Goal: Task Accomplishment & Management: Manage account settings

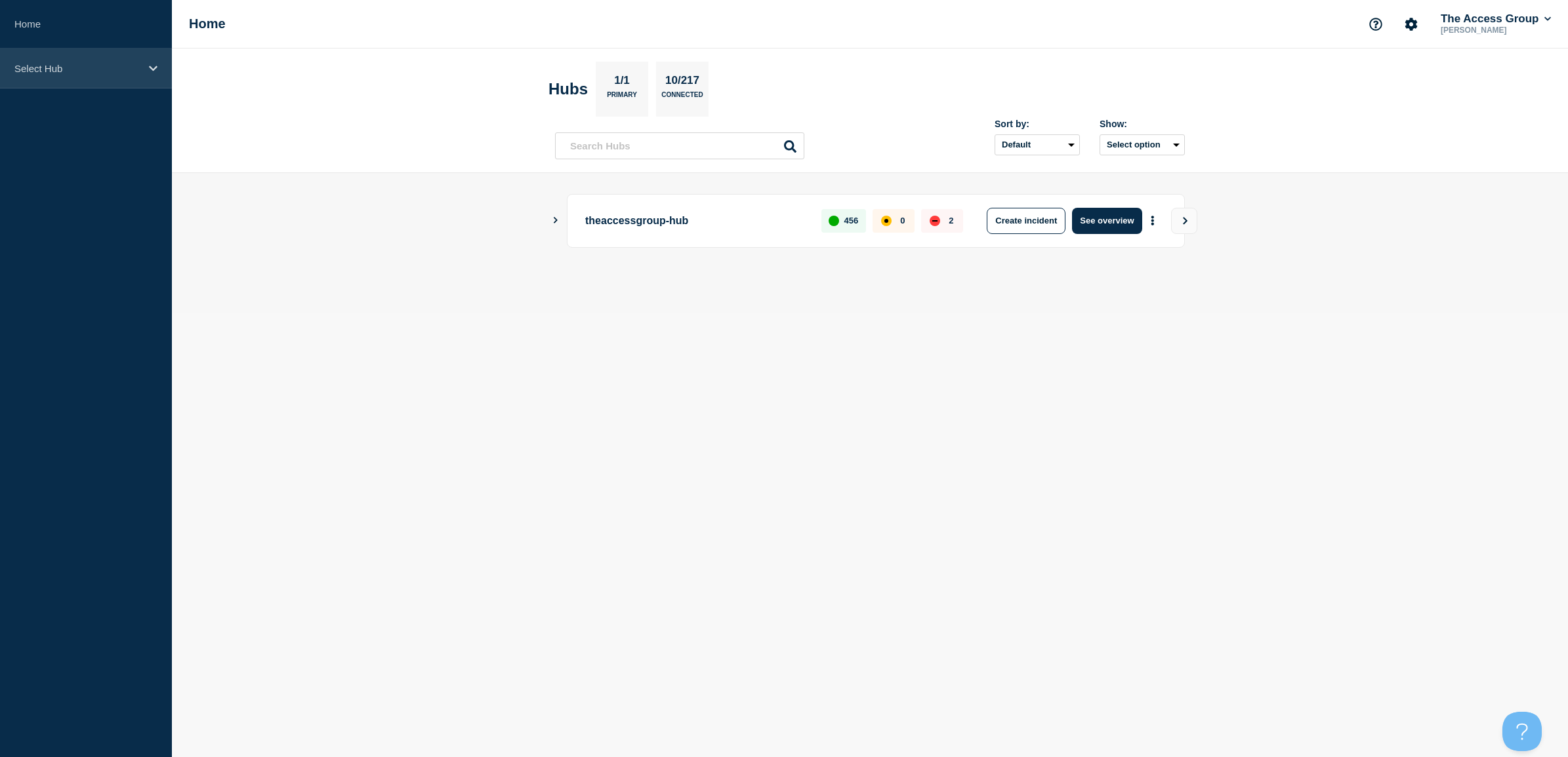
click at [67, 56] on div "Select Hub" at bounding box center [85, 68] width 172 height 40
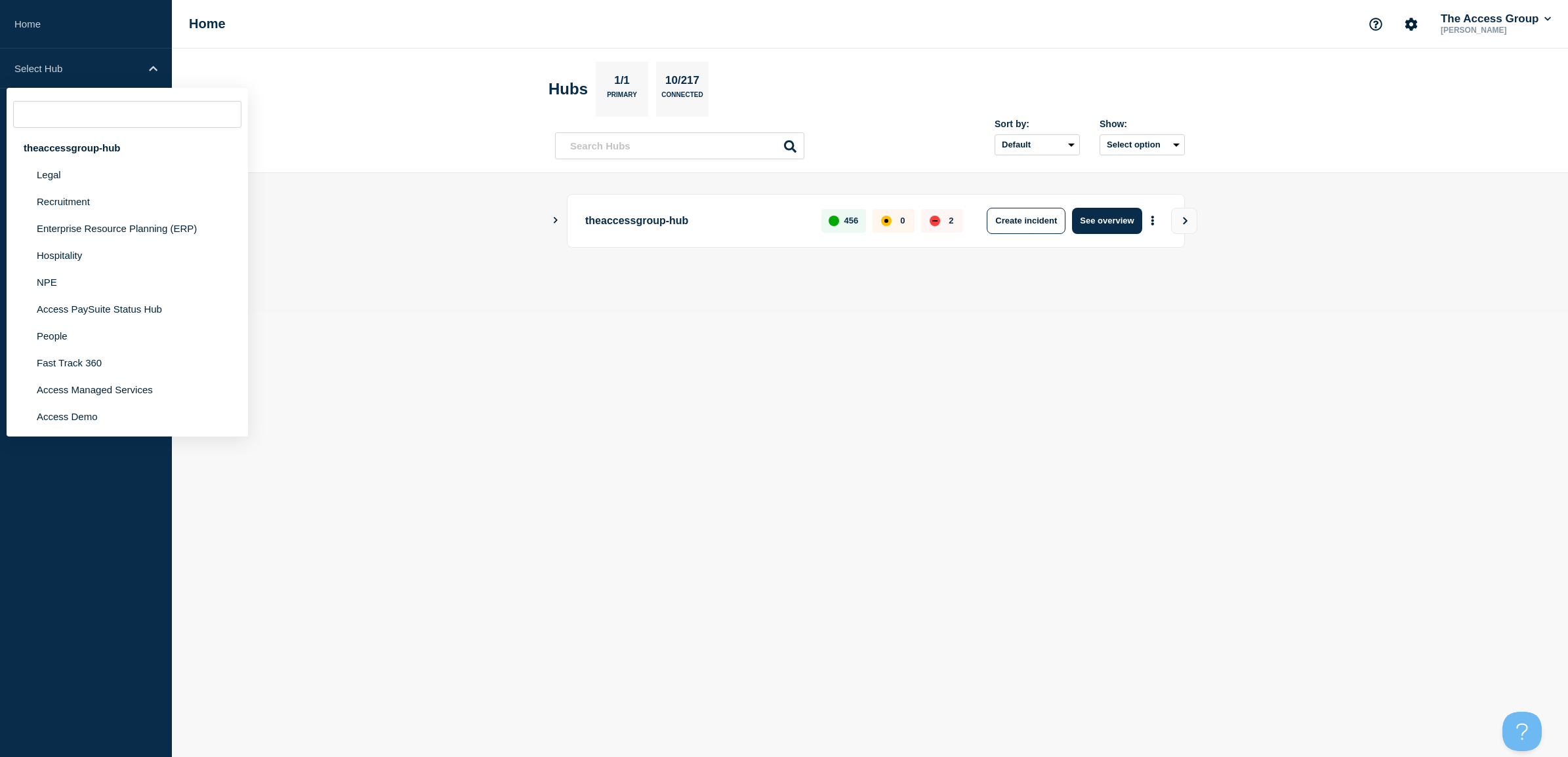
click at [635, 221] on p "theaccessgroup-hub" at bounding box center [695, 221] width 221 height 27
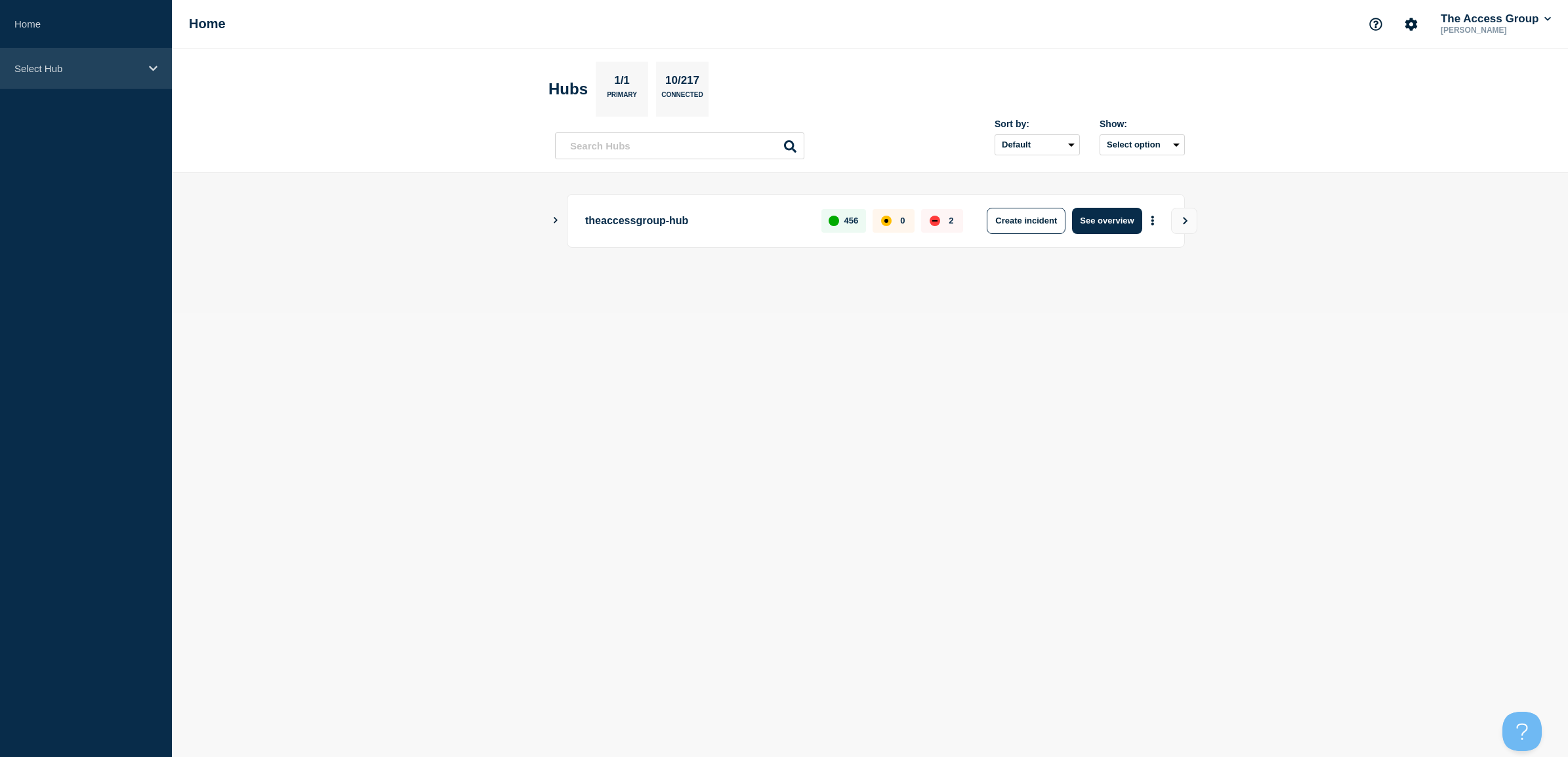
click at [107, 57] on div "Select Hub" at bounding box center [85, 68] width 172 height 40
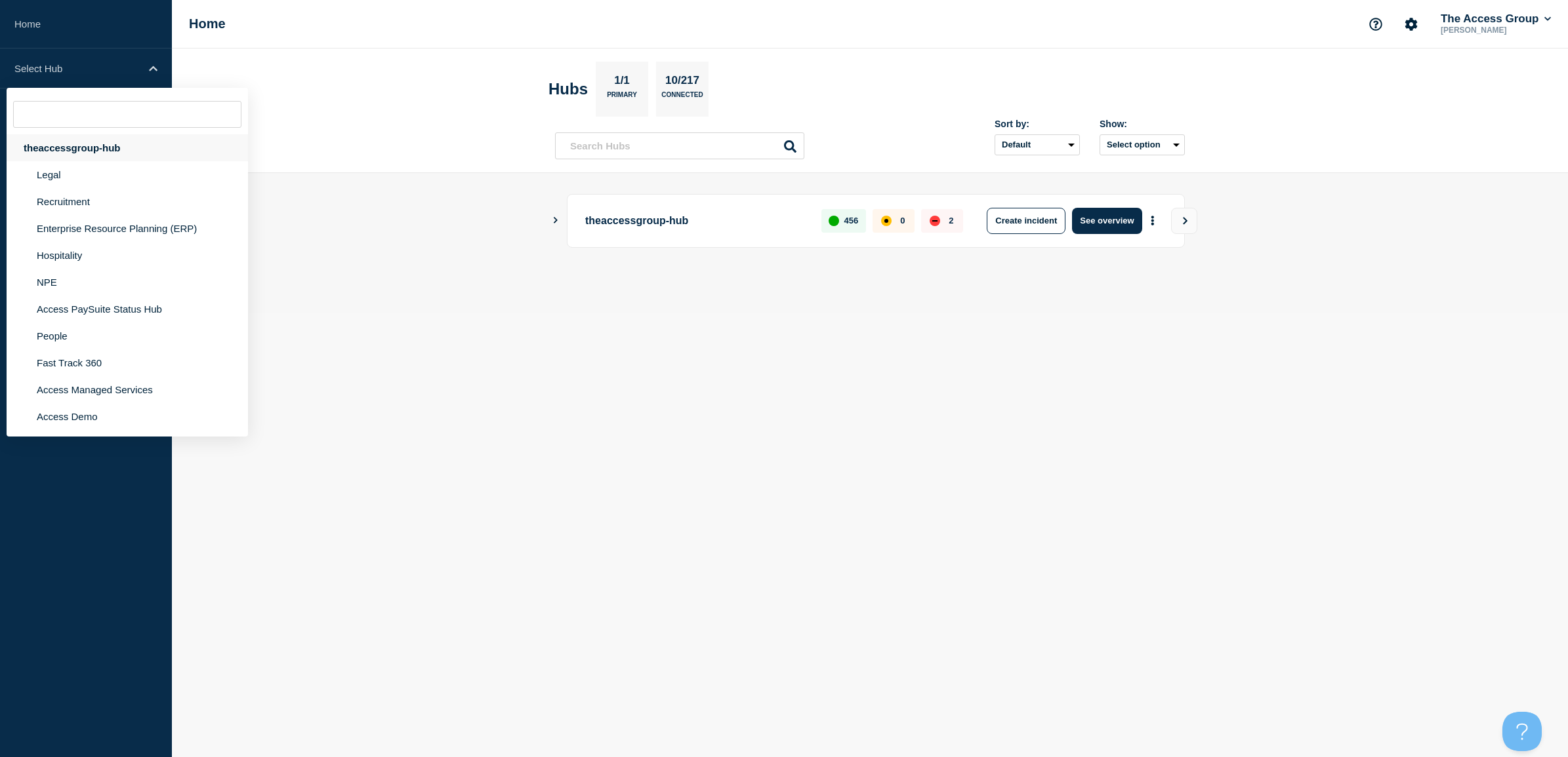
click at [45, 151] on div "theaccessgroup-hub" at bounding box center [127, 148] width 242 height 27
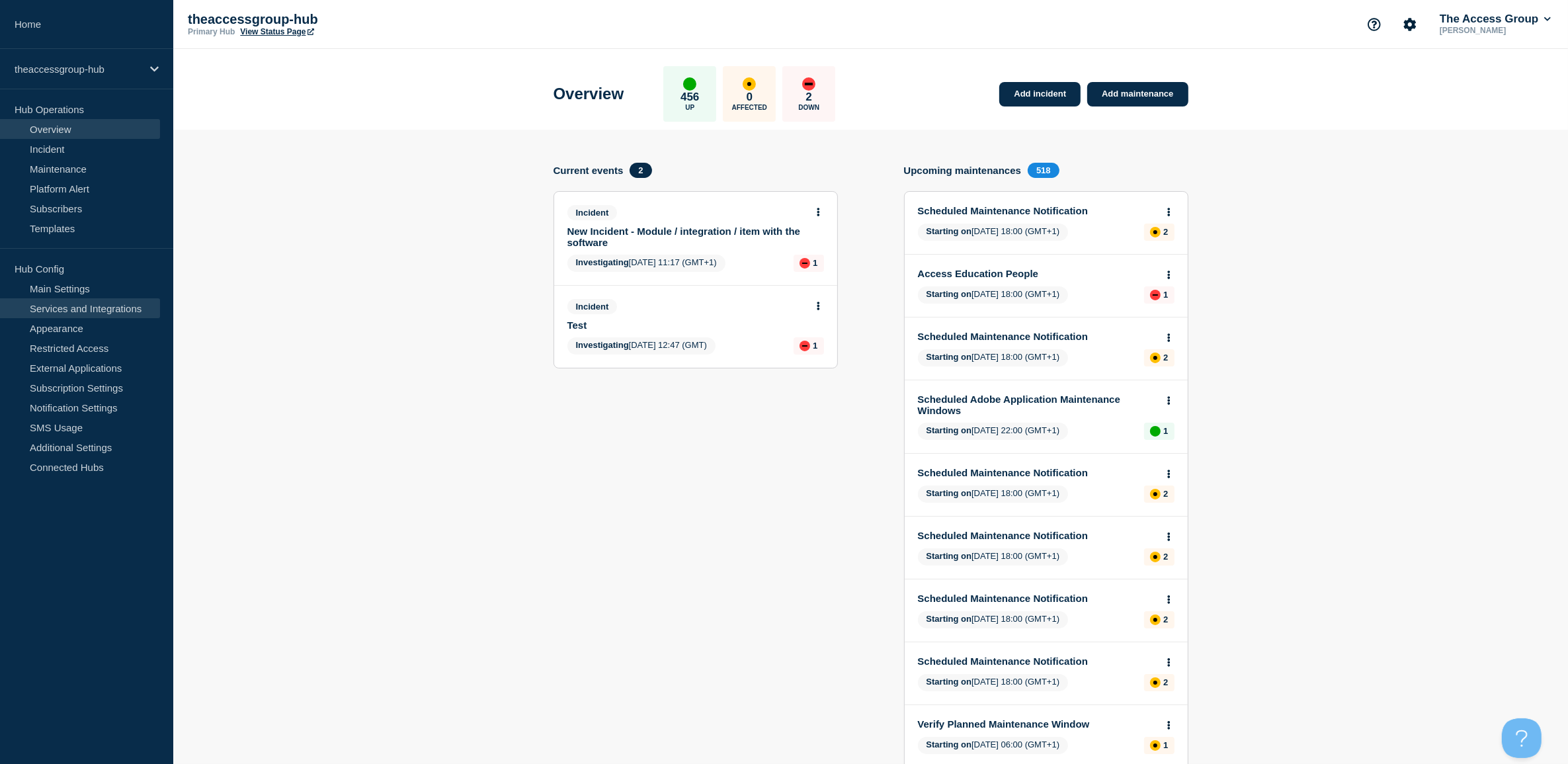
click at [99, 308] on link "Services and Integrations" at bounding box center [79, 308] width 160 height 20
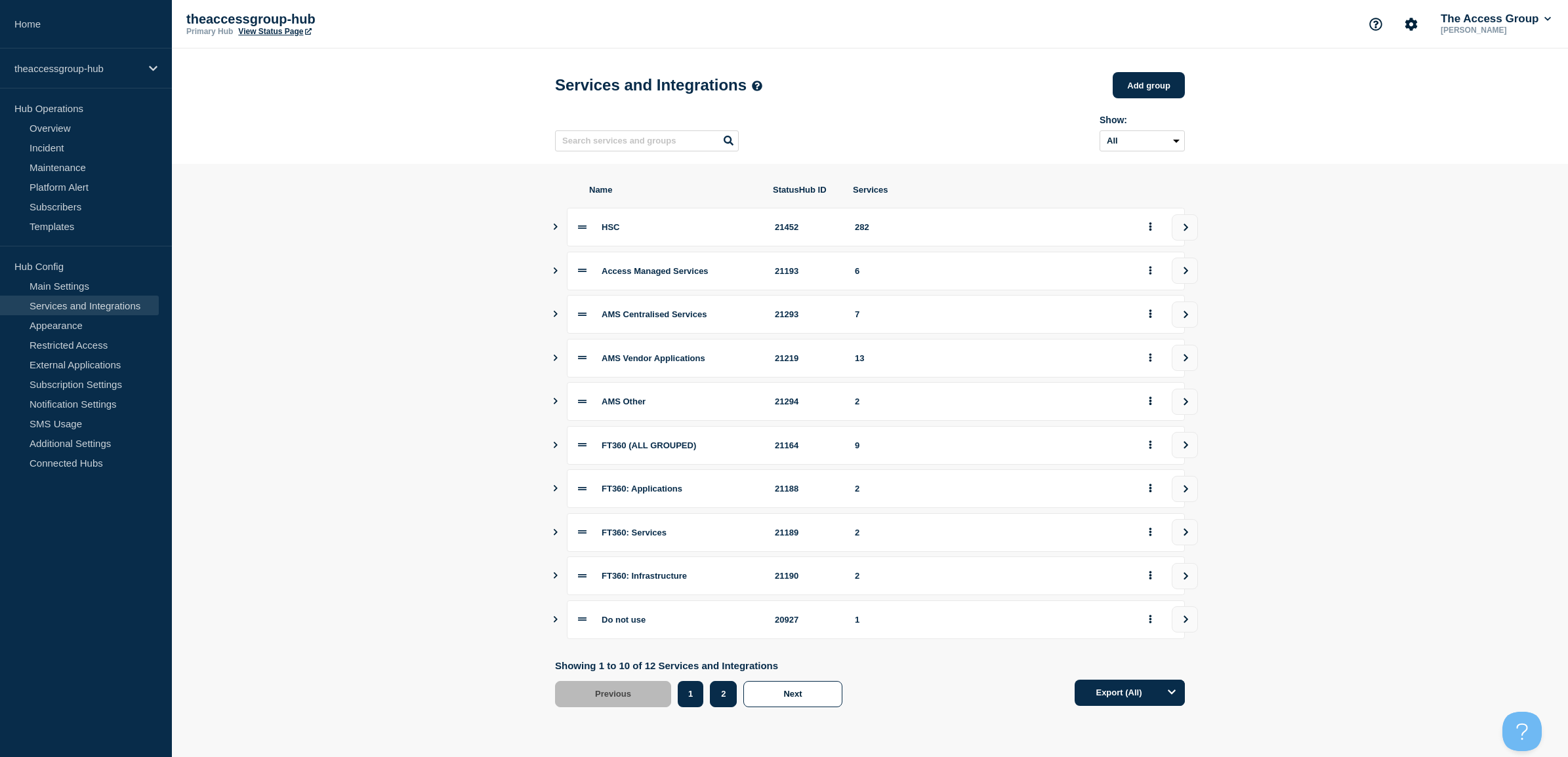
click at [725, 694] on button "2" at bounding box center [723, 694] width 27 height 27
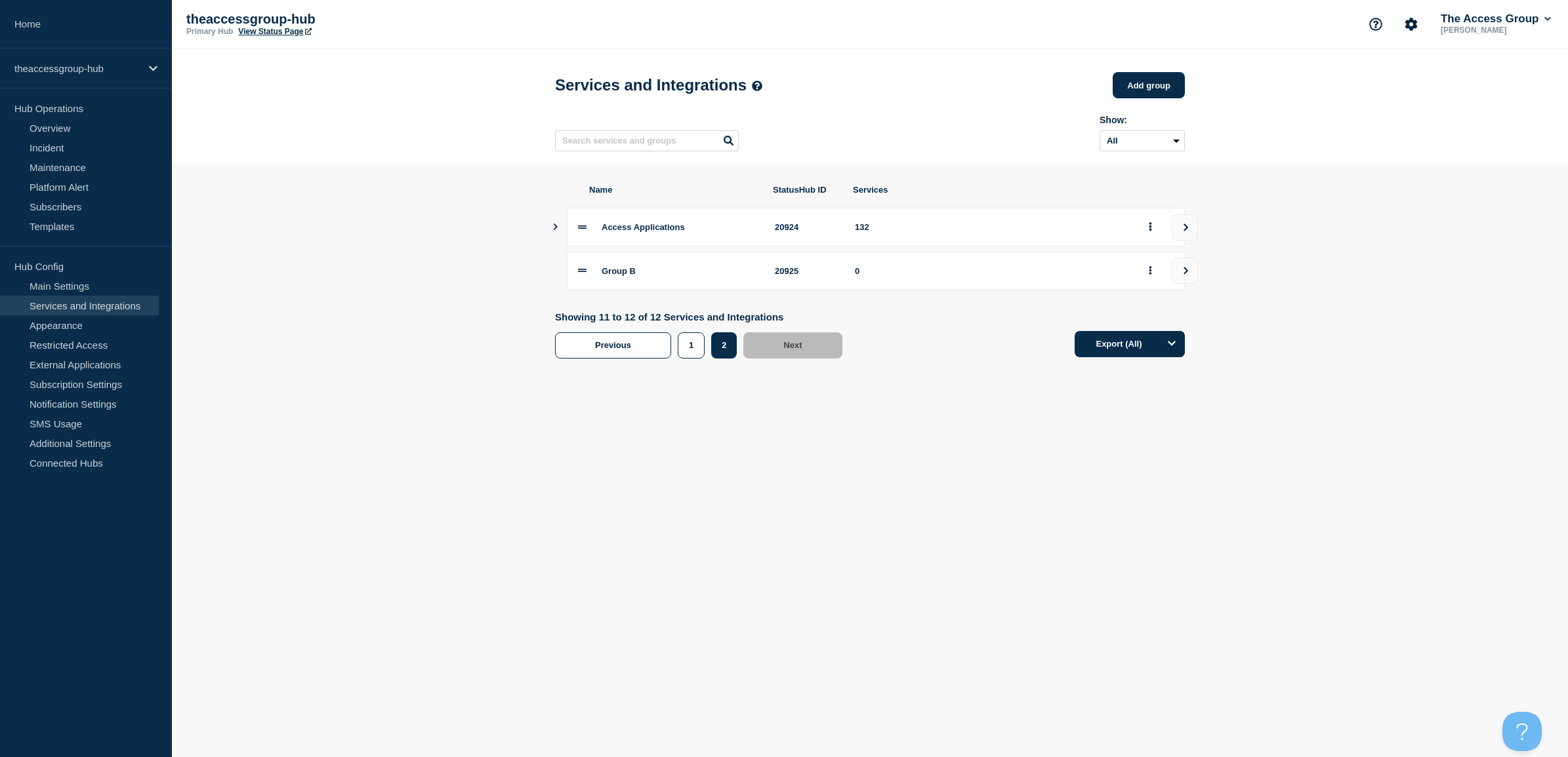
click at [558, 227] on button "Show services" at bounding box center [556, 226] width 7 height 39
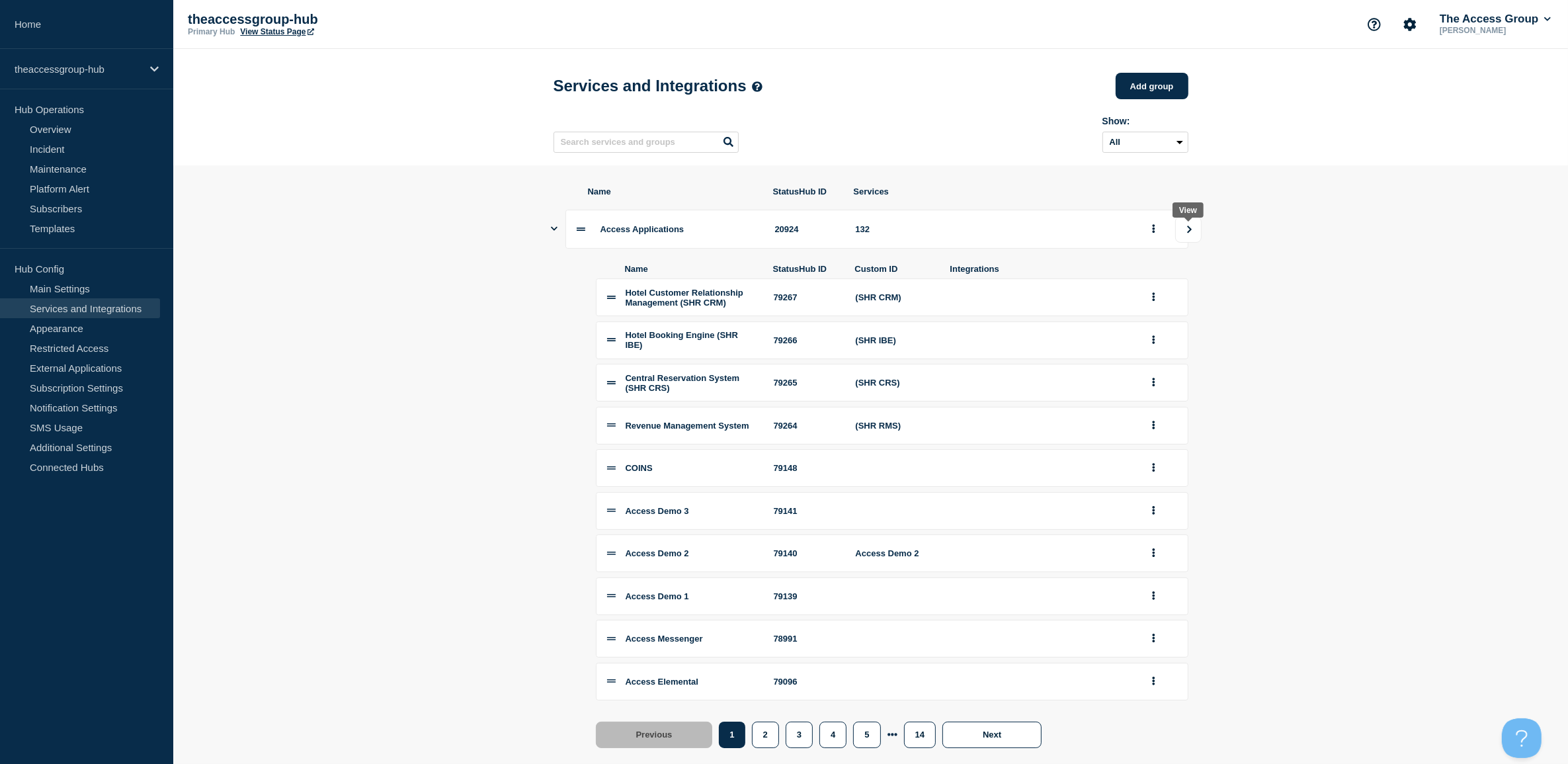
click at [1178, 235] on button "view group" at bounding box center [1188, 229] width 27 height 27
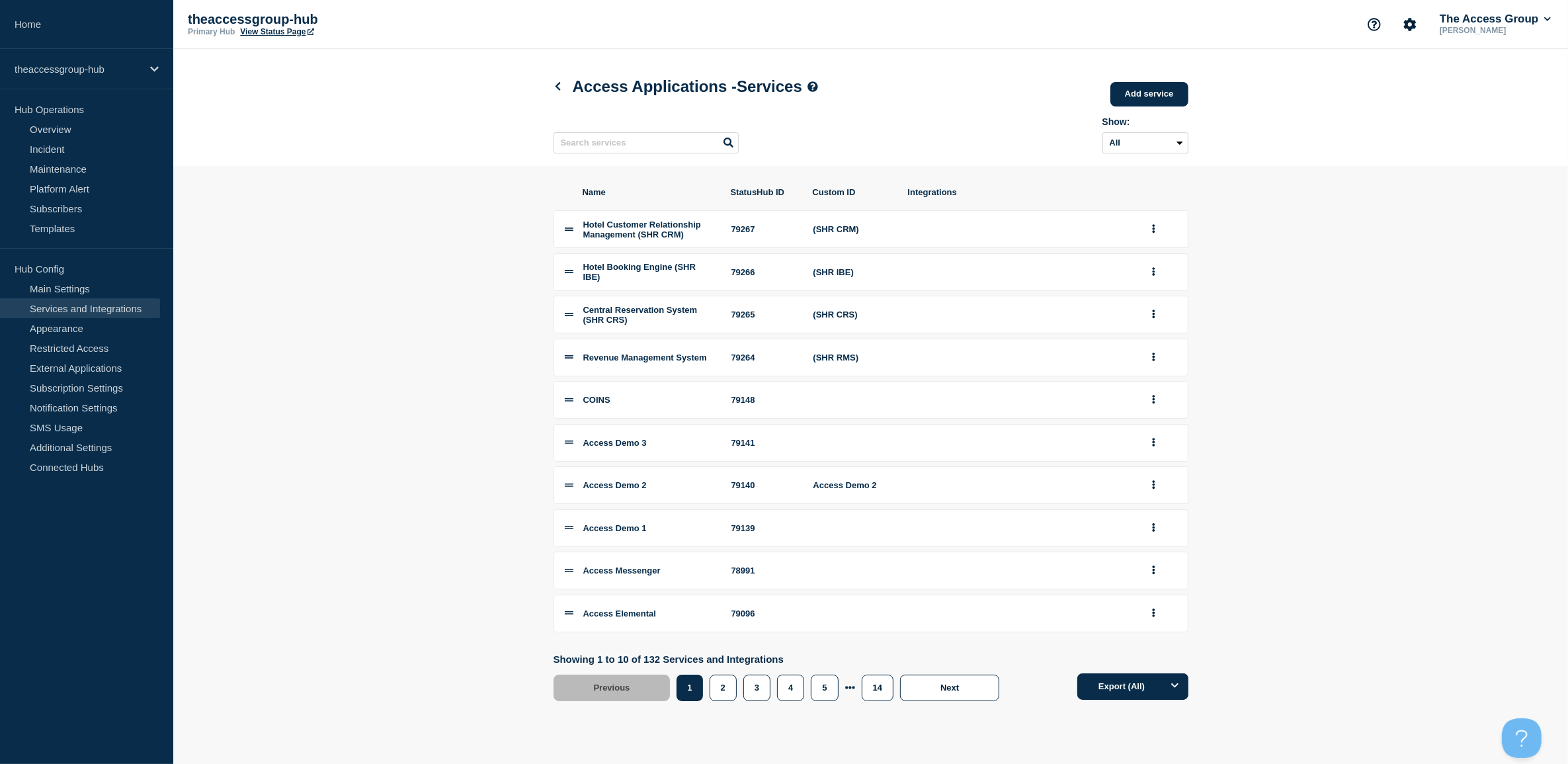
click at [1152, 94] on link "Add service" at bounding box center [1150, 95] width 78 height 25
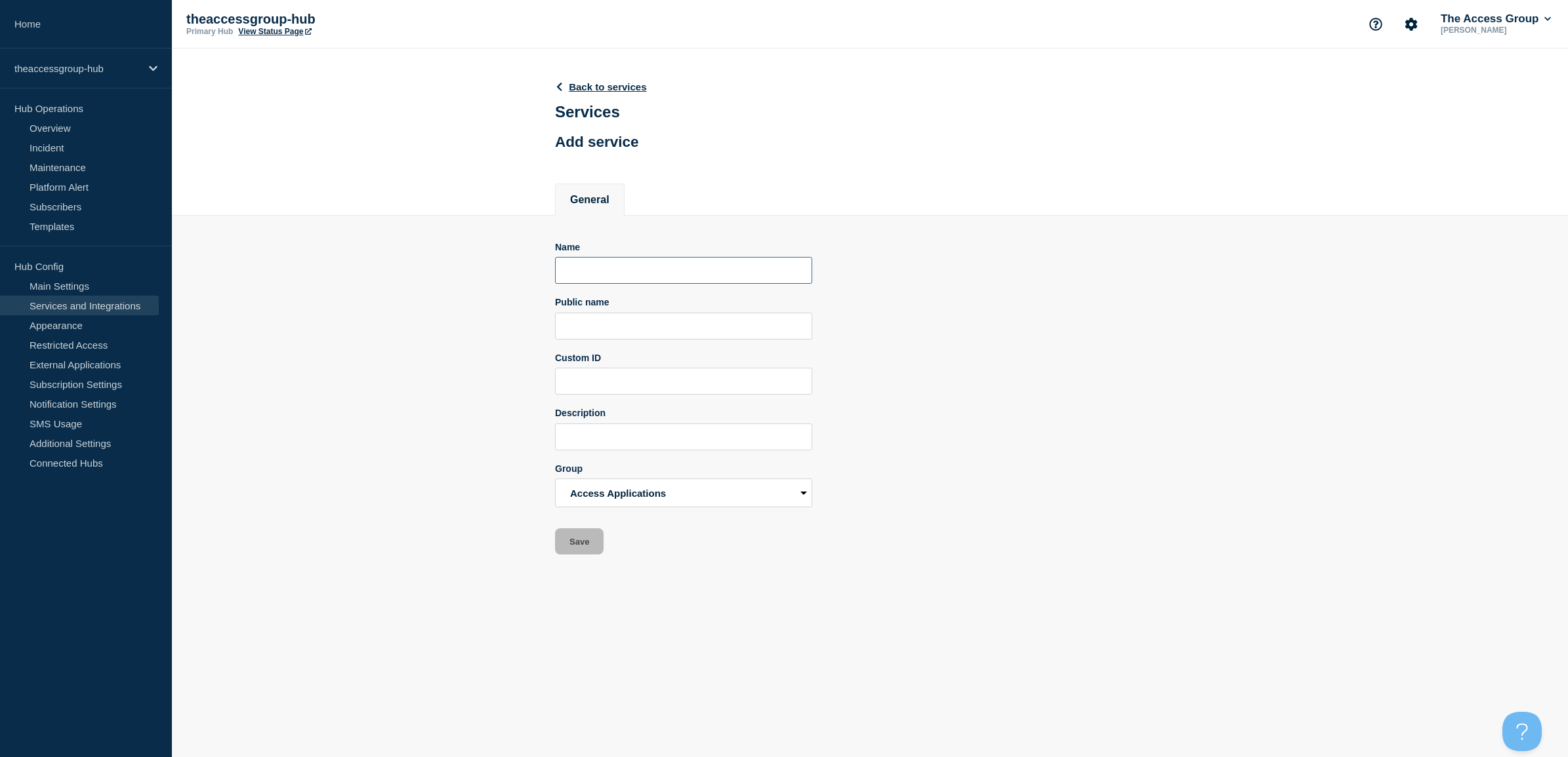
click at [657, 267] on input "Name" at bounding box center [683, 270] width 257 height 27
type input "I"
type input "inCase"
drag, startPoint x: 650, startPoint y: 273, endPoint x: 467, endPoint y: 258, distance: 183.6
click at [469, 258] on section "Name inCase Public name Custom ID Description Group HSC Access Managed Services…" at bounding box center [869, 386] width 1395 height 339
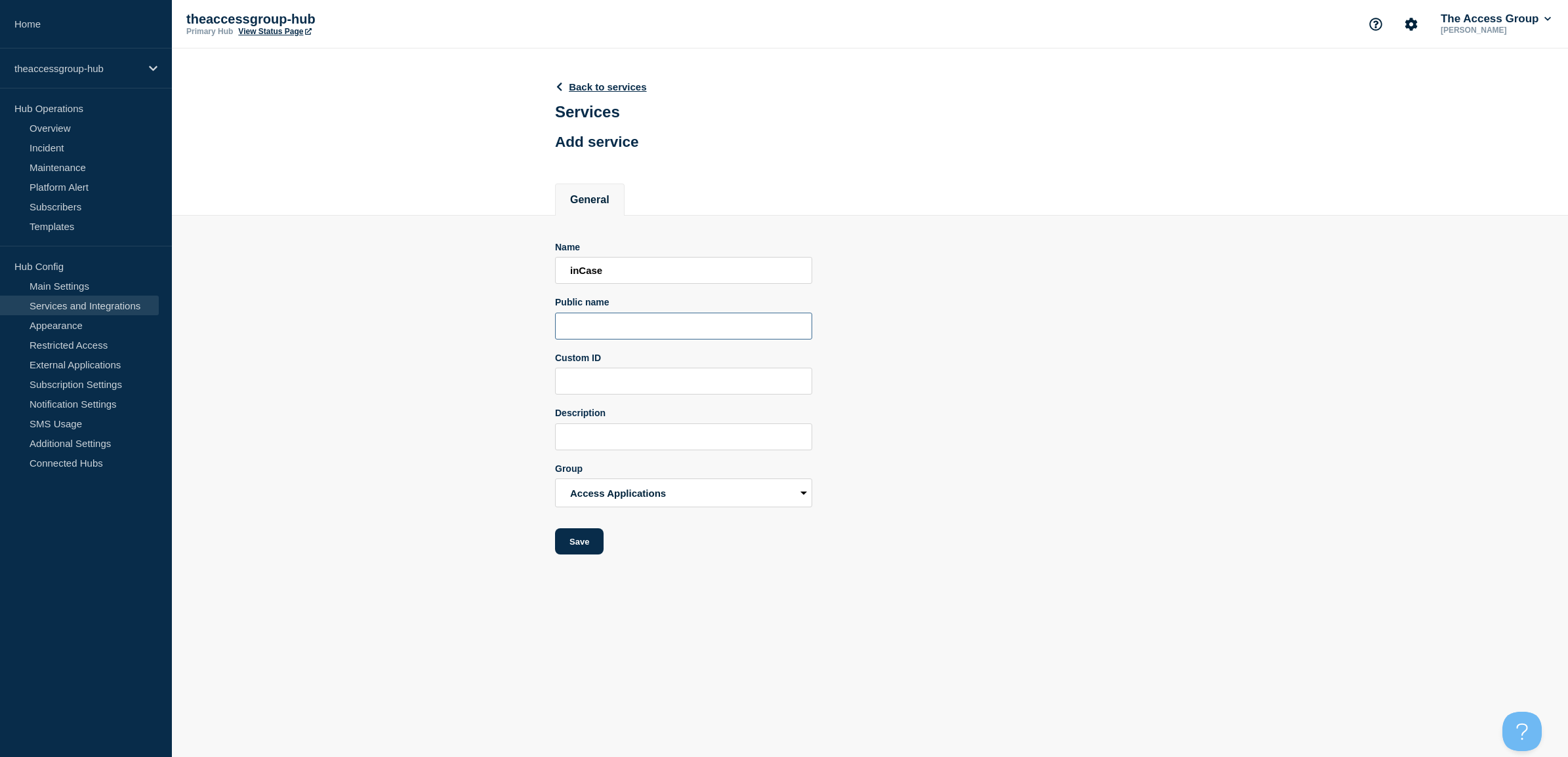
click at [661, 322] on input "Public name" at bounding box center [683, 326] width 257 height 27
paste input "inCase"
type input "inCase"
click at [581, 548] on button "Save" at bounding box center [578, 542] width 48 height 27
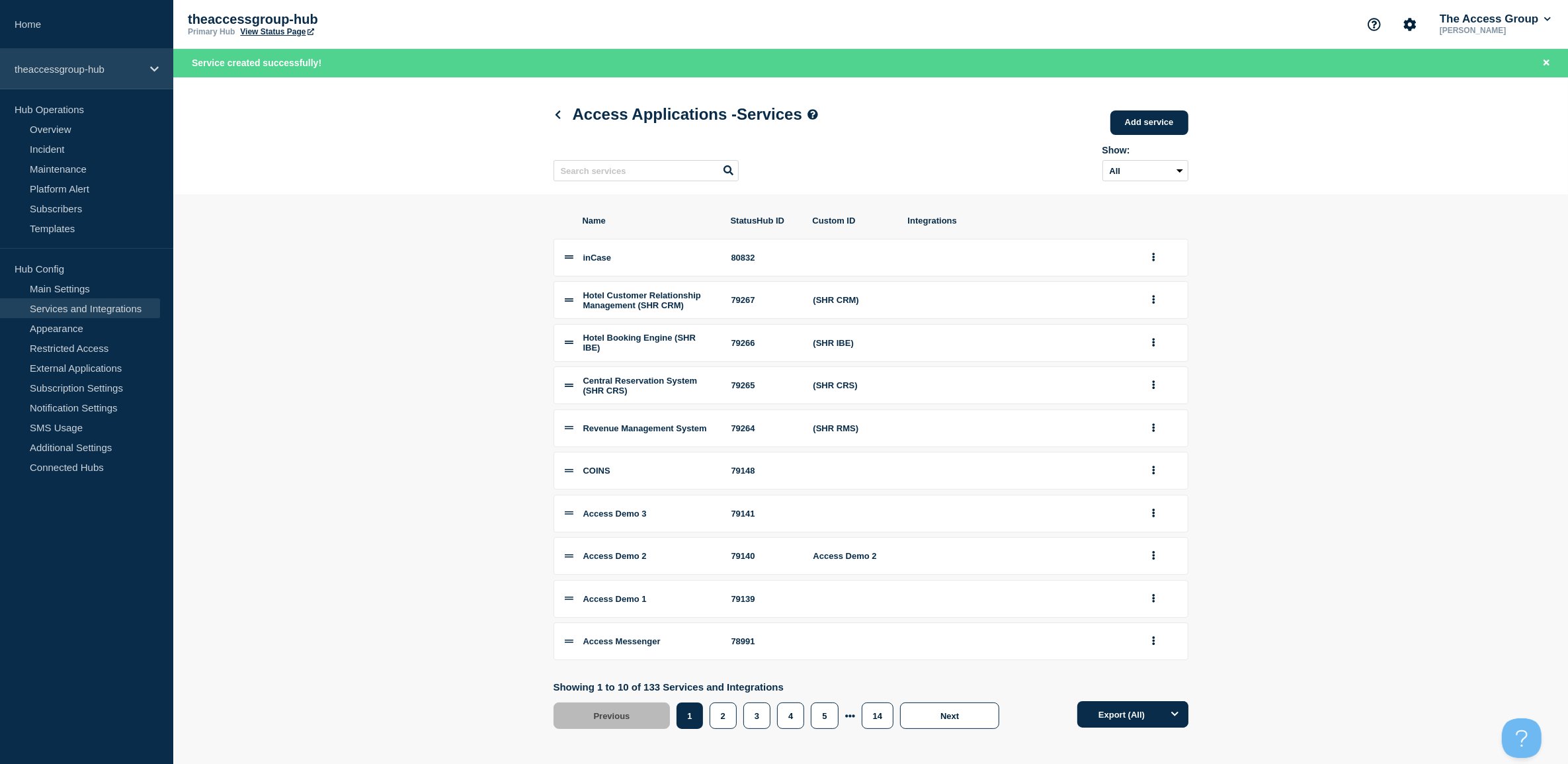
click at [76, 56] on div "theaccessgroup-hub" at bounding box center [86, 69] width 173 height 40
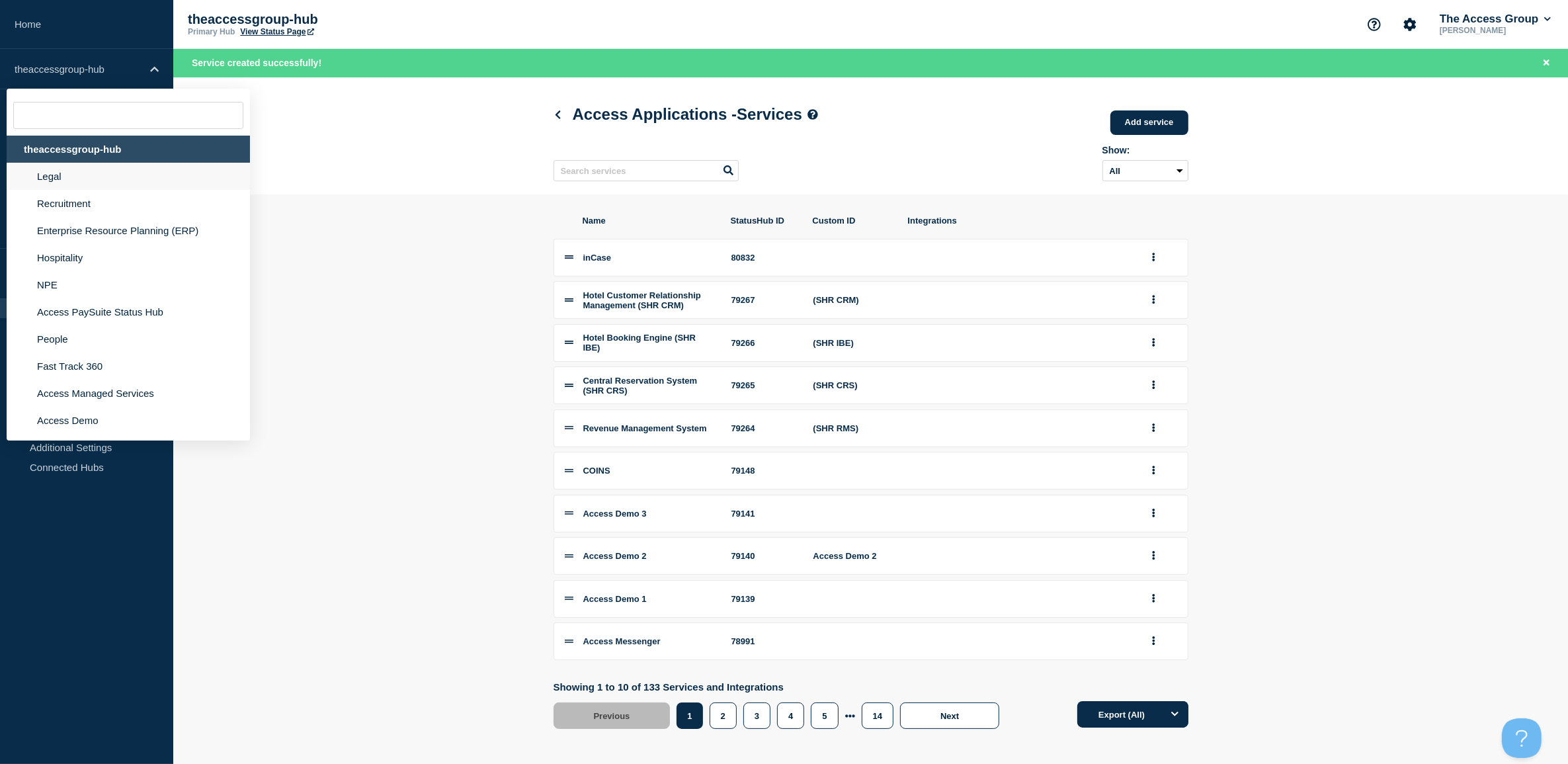
click at [65, 186] on li "Legal" at bounding box center [128, 176] width 244 height 27
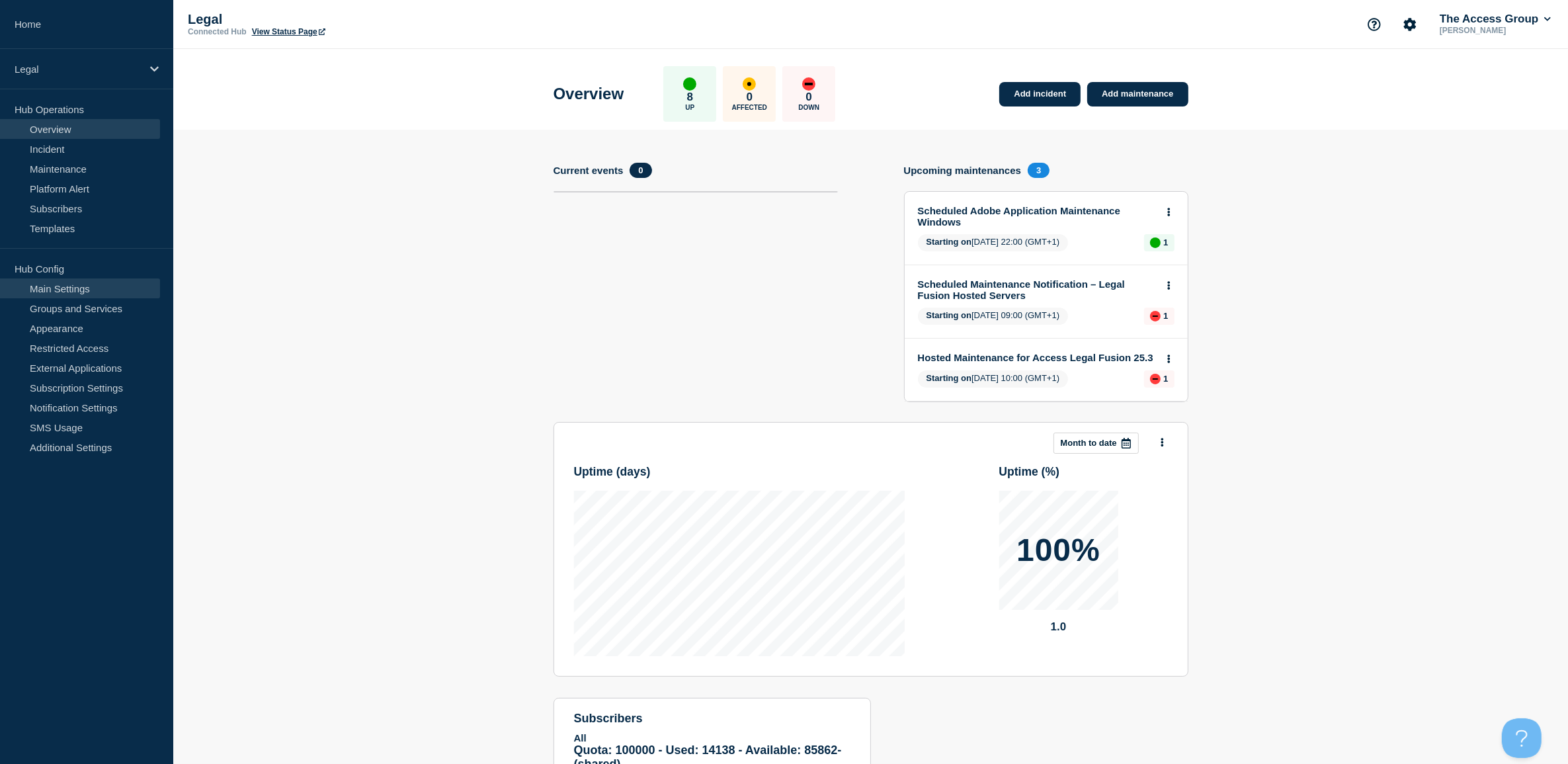
click at [76, 289] on link "Main Settings" at bounding box center [79, 288] width 160 height 20
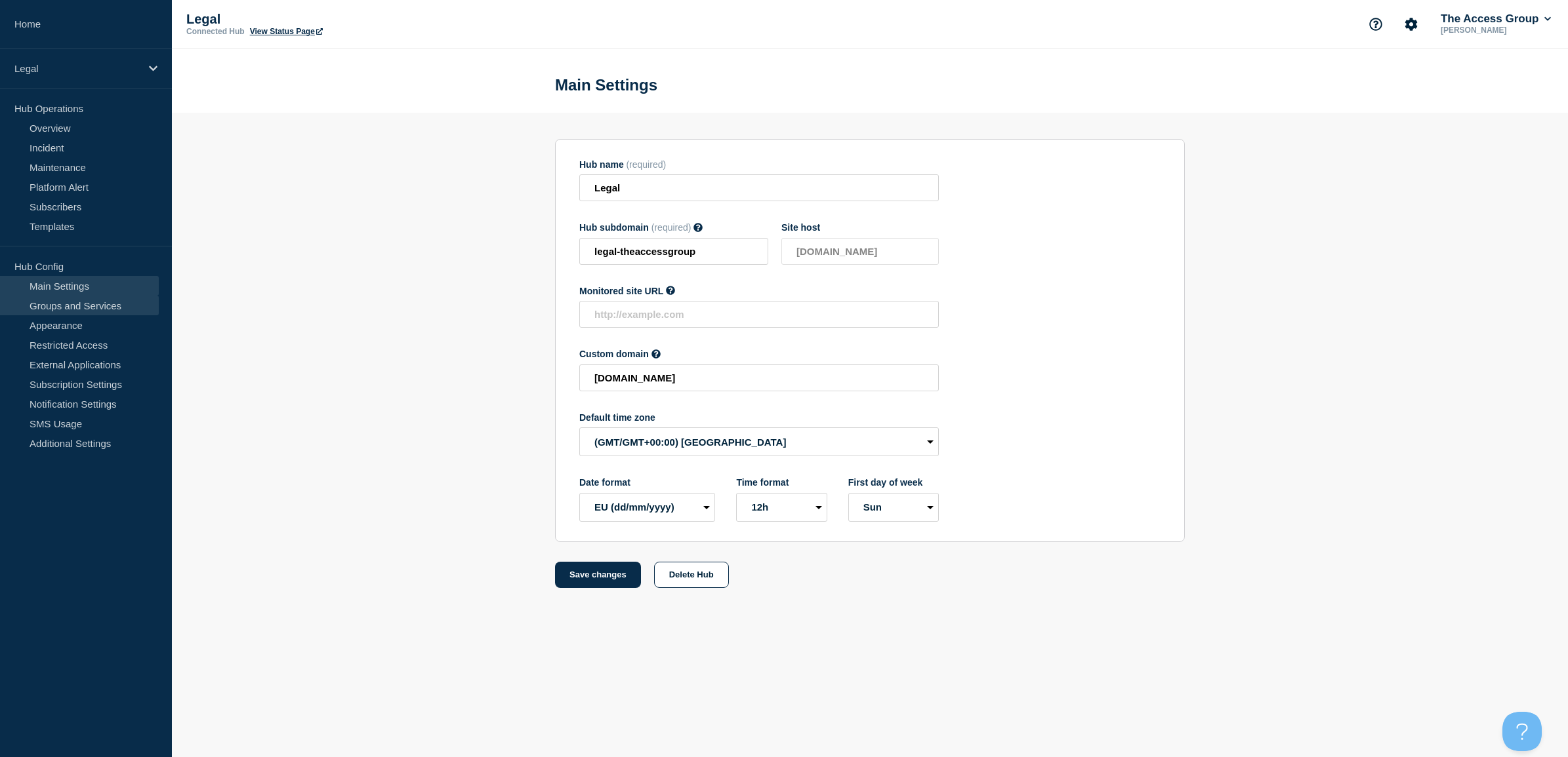
click at [64, 307] on link "Groups and Services" at bounding box center [79, 305] width 158 height 20
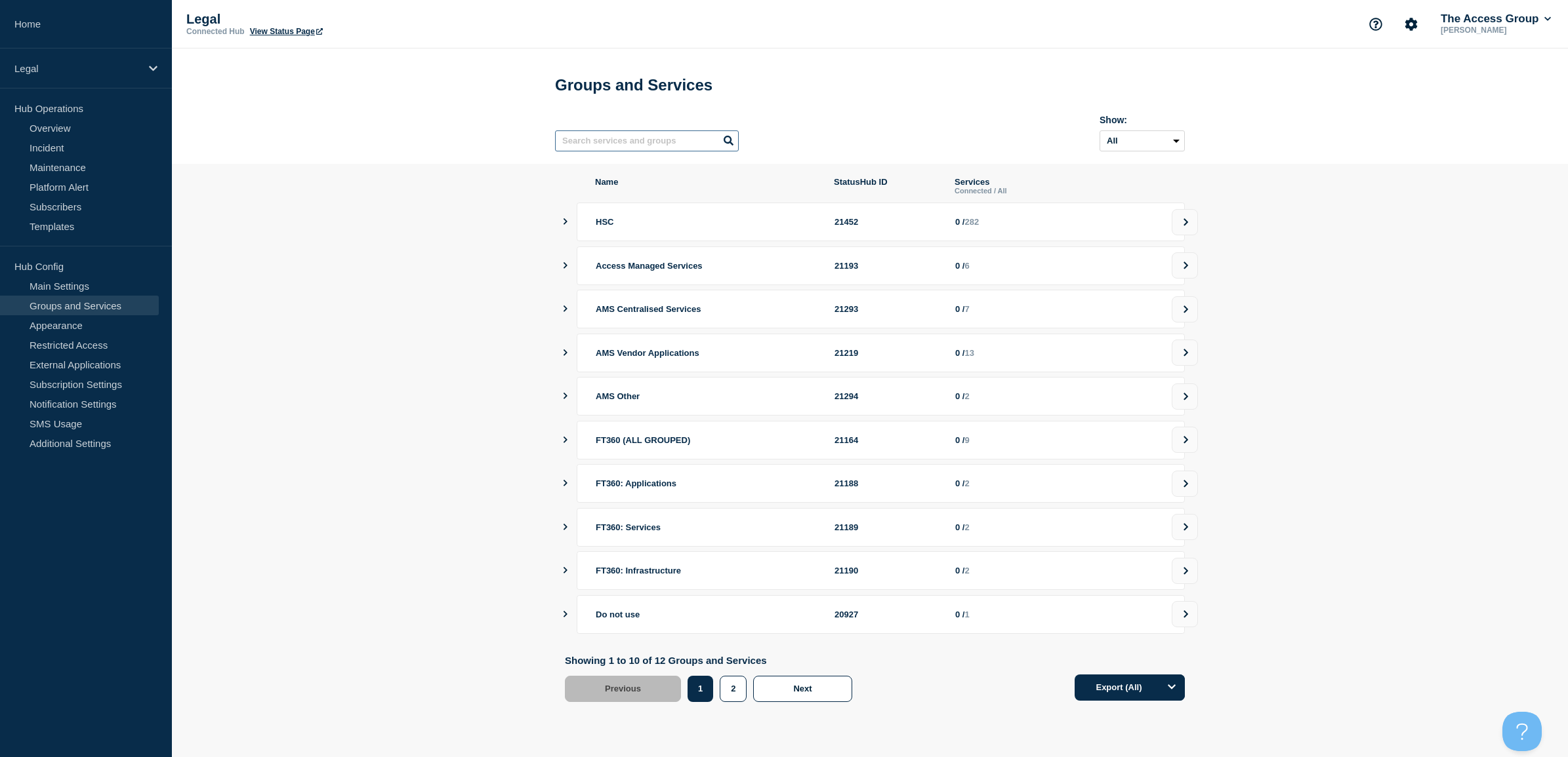
click at [683, 146] on input "text" at bounding box center [647, 141] width 184 height 21
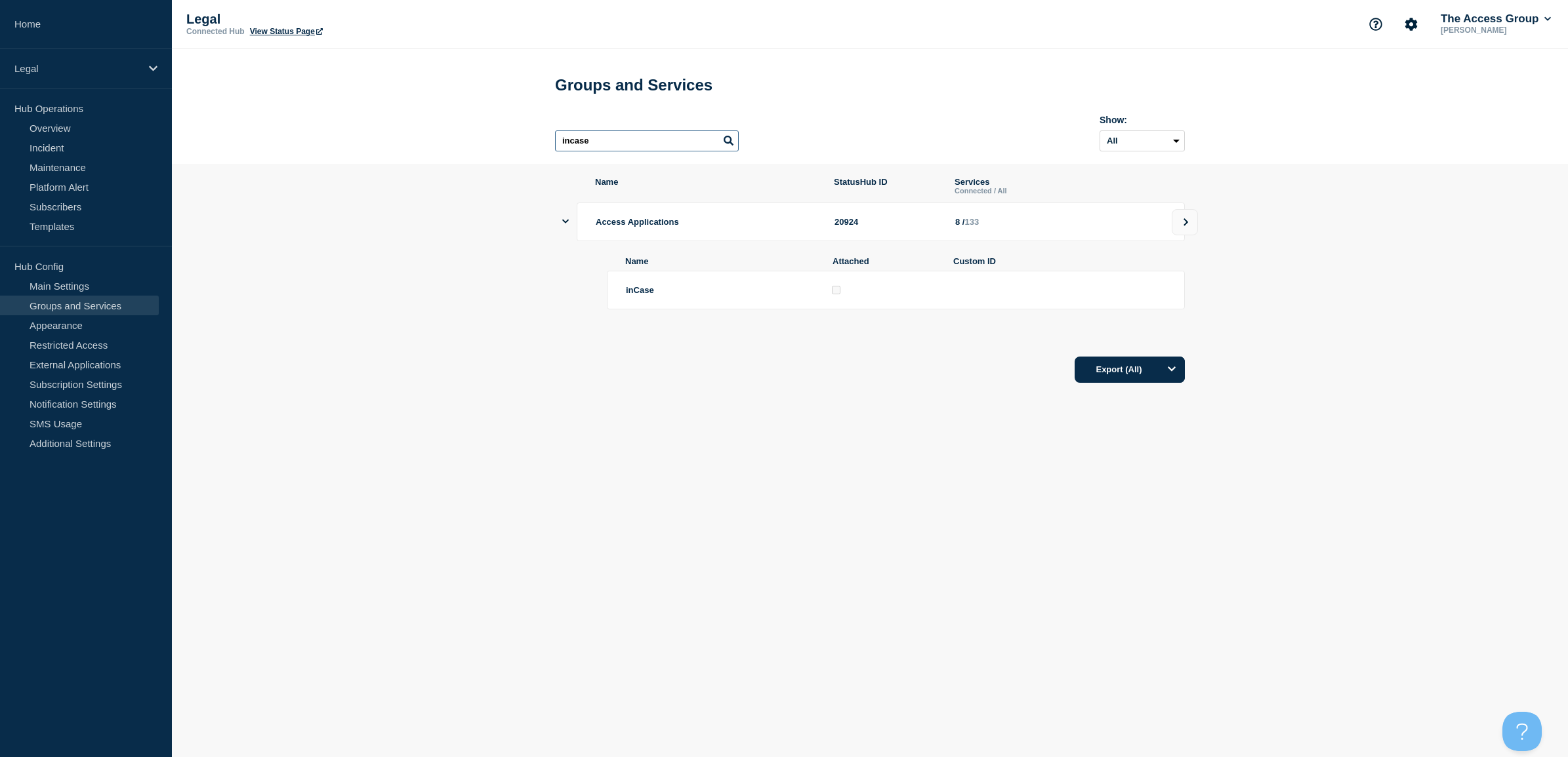
type input "incase"
click at [92, 297] on link "Groups and Services" at bounding box center [79, 305] width 158 height 20
click at [63, 279] on link "Main Settings" at bounding box center [79, 285] width 158 height 20
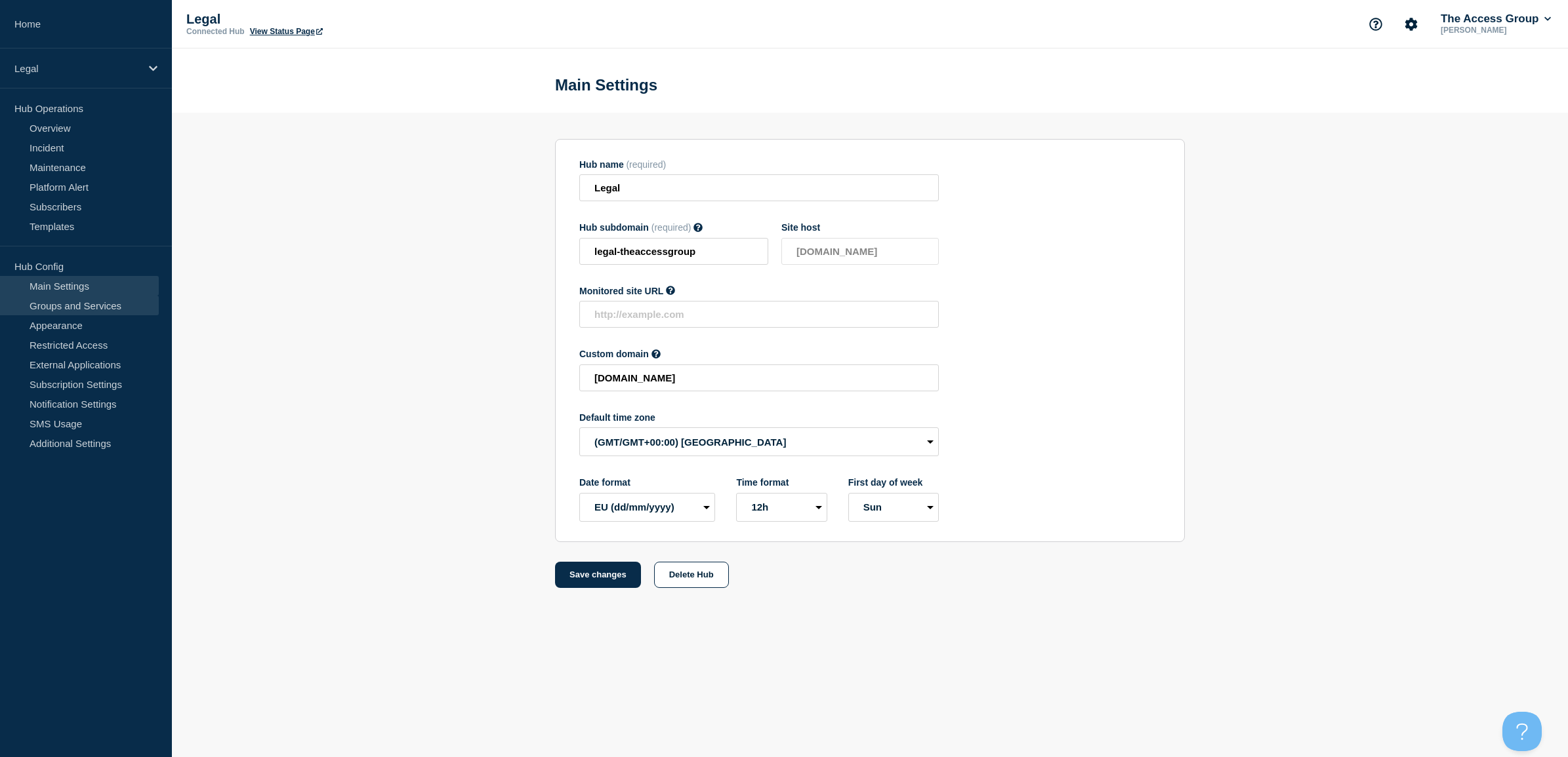
click at [64, 306] on link "Groups and Services" at bounding box center [79, 305] width 158 height 20
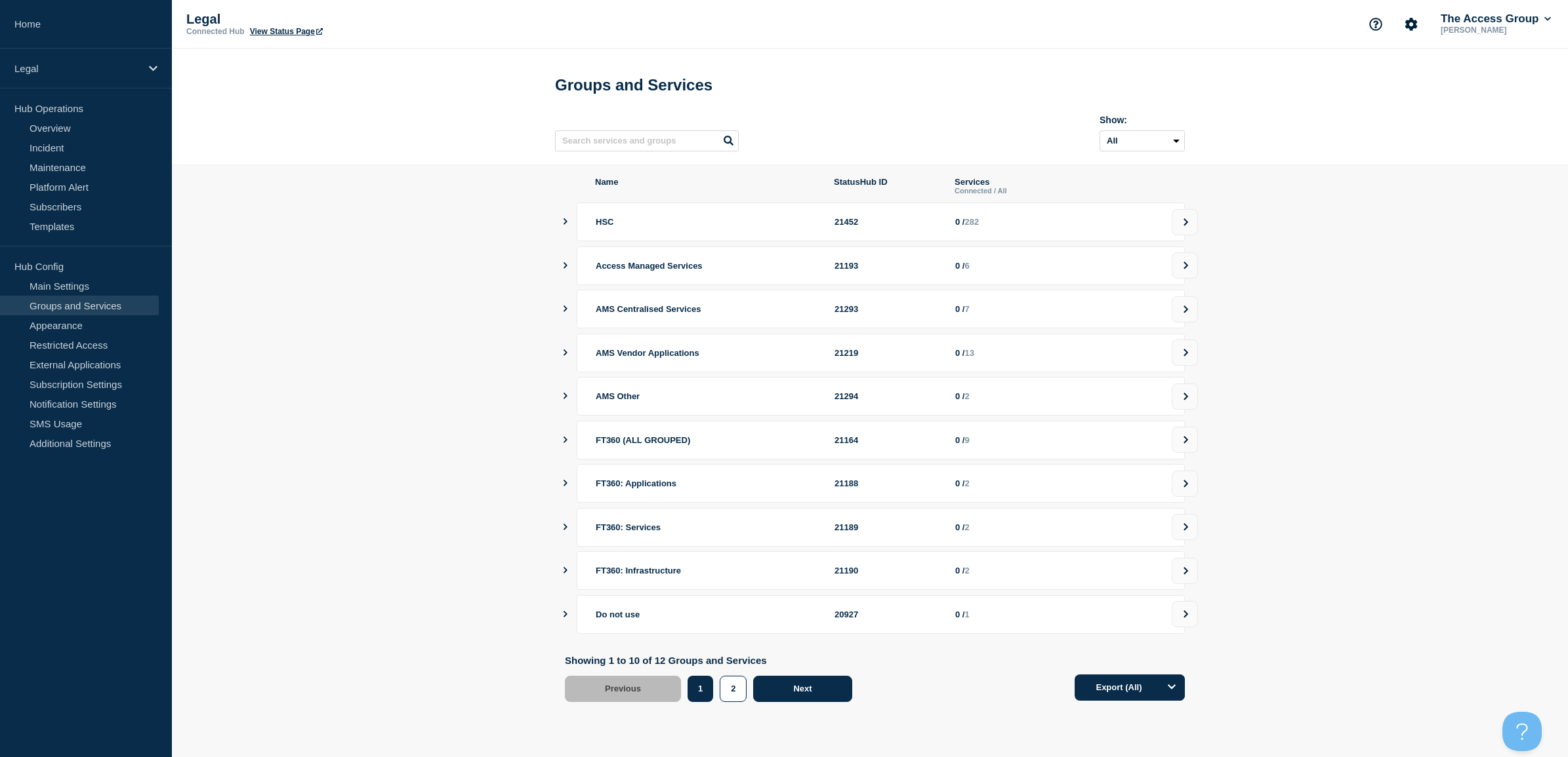
click at [799, 702] on button "Next" at bounding box center [802, 689] width 99 height 27
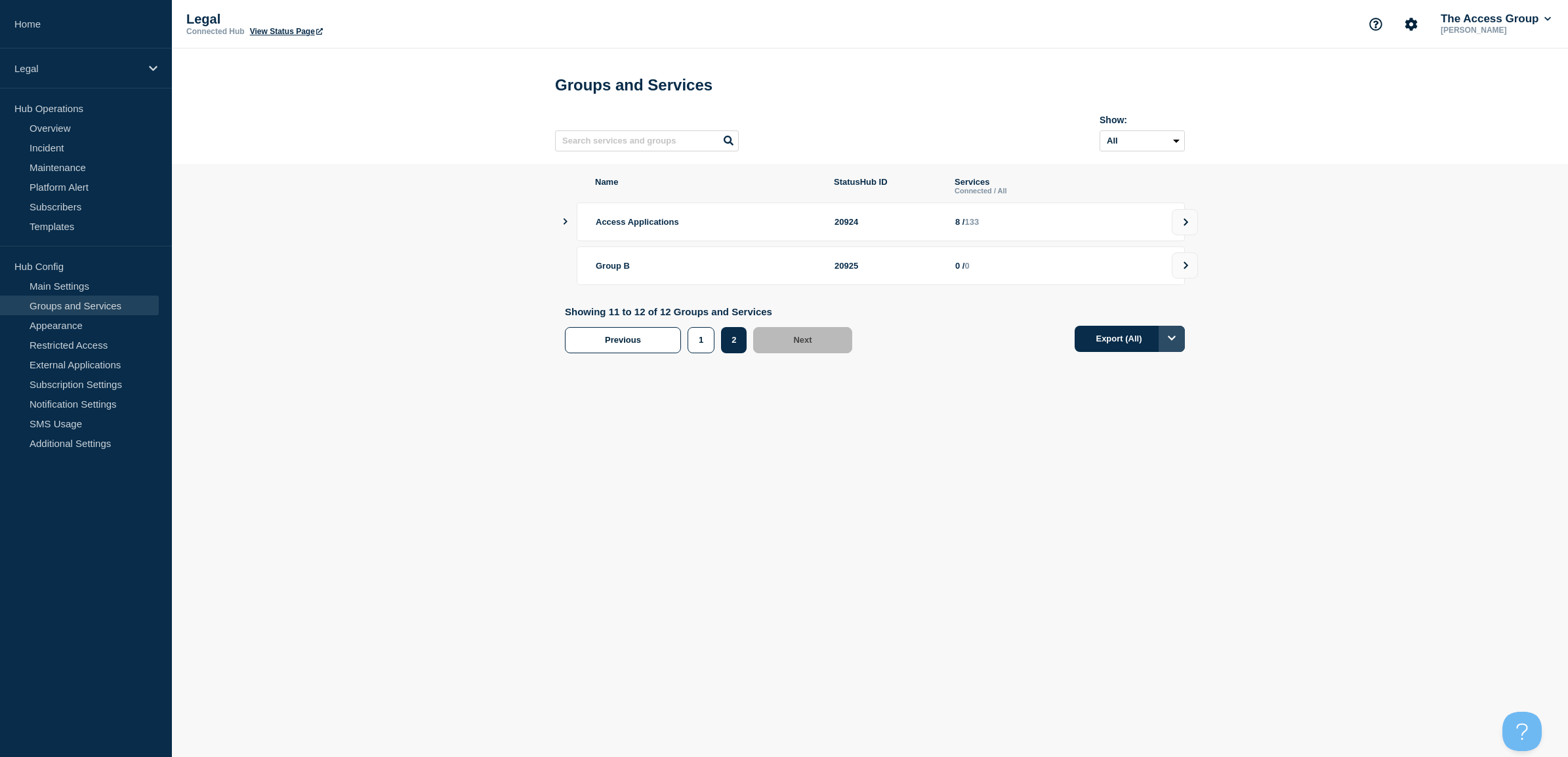
click at [1178, 346] on button "Options" at bounding box center [1172, 339] width 27 height 27
click at [1365, 339] on section "Name StatusHub ID Services Connected / All Access Applications 20924 8 / 133 Gr…" at bounding box center [869, 268] width 1395 height 209
click at [561, 225] on icon "showServices" at bounding box center [565, 221] width 9 height 7
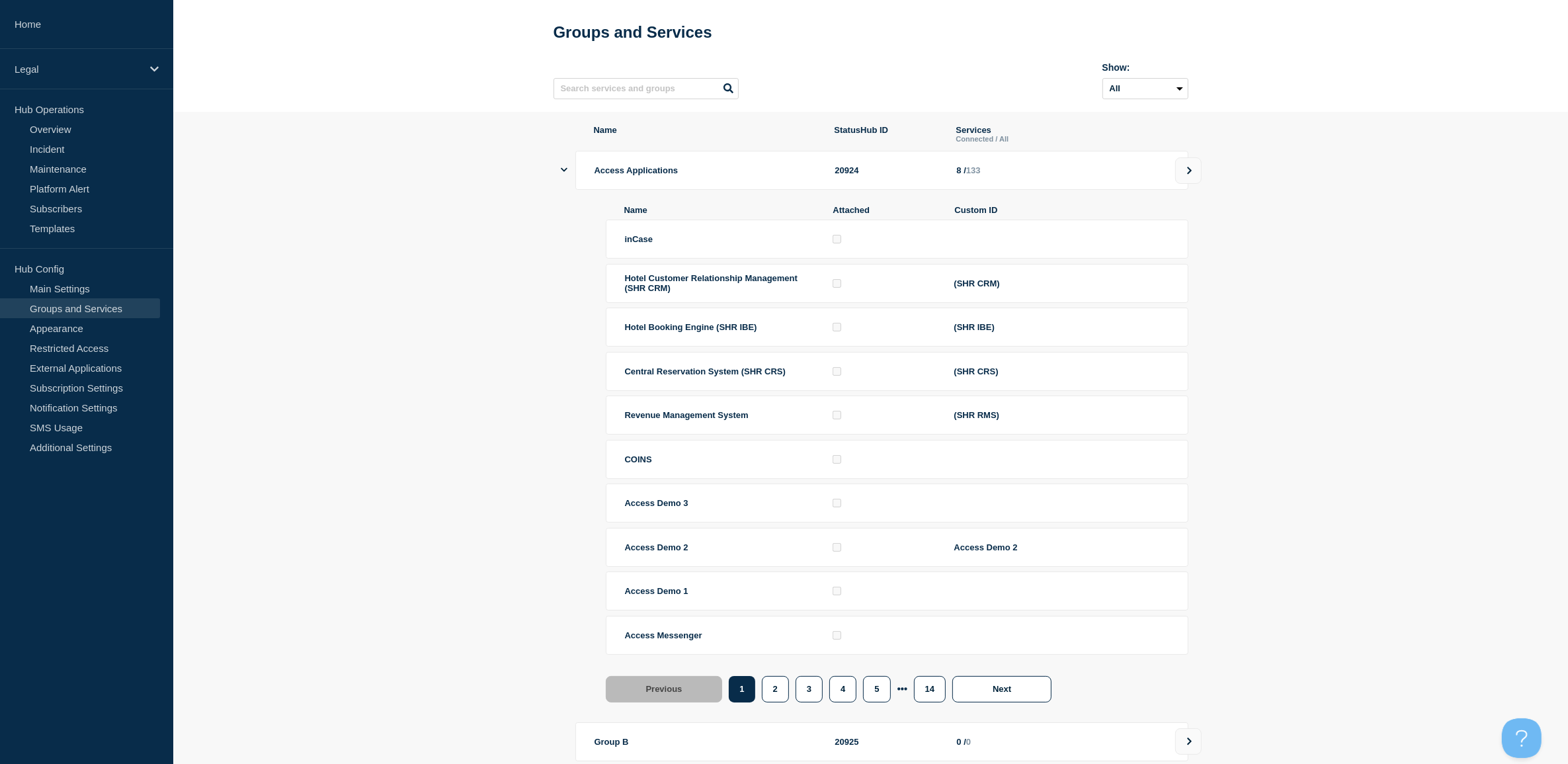
scroll to position [82, 0]
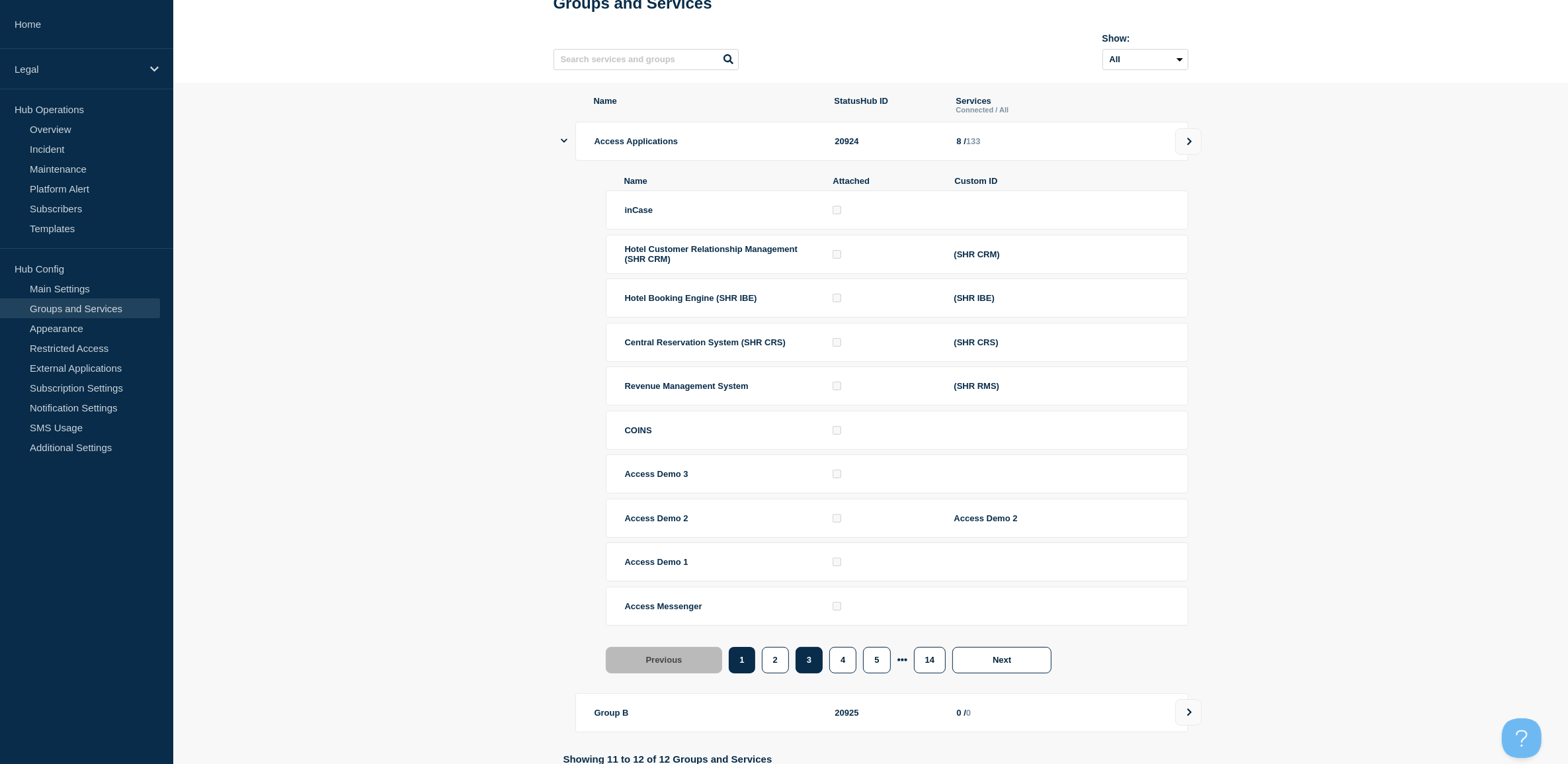
click at [812, 673] on button "3" at bounding box center [809, 661] width 27 height 27
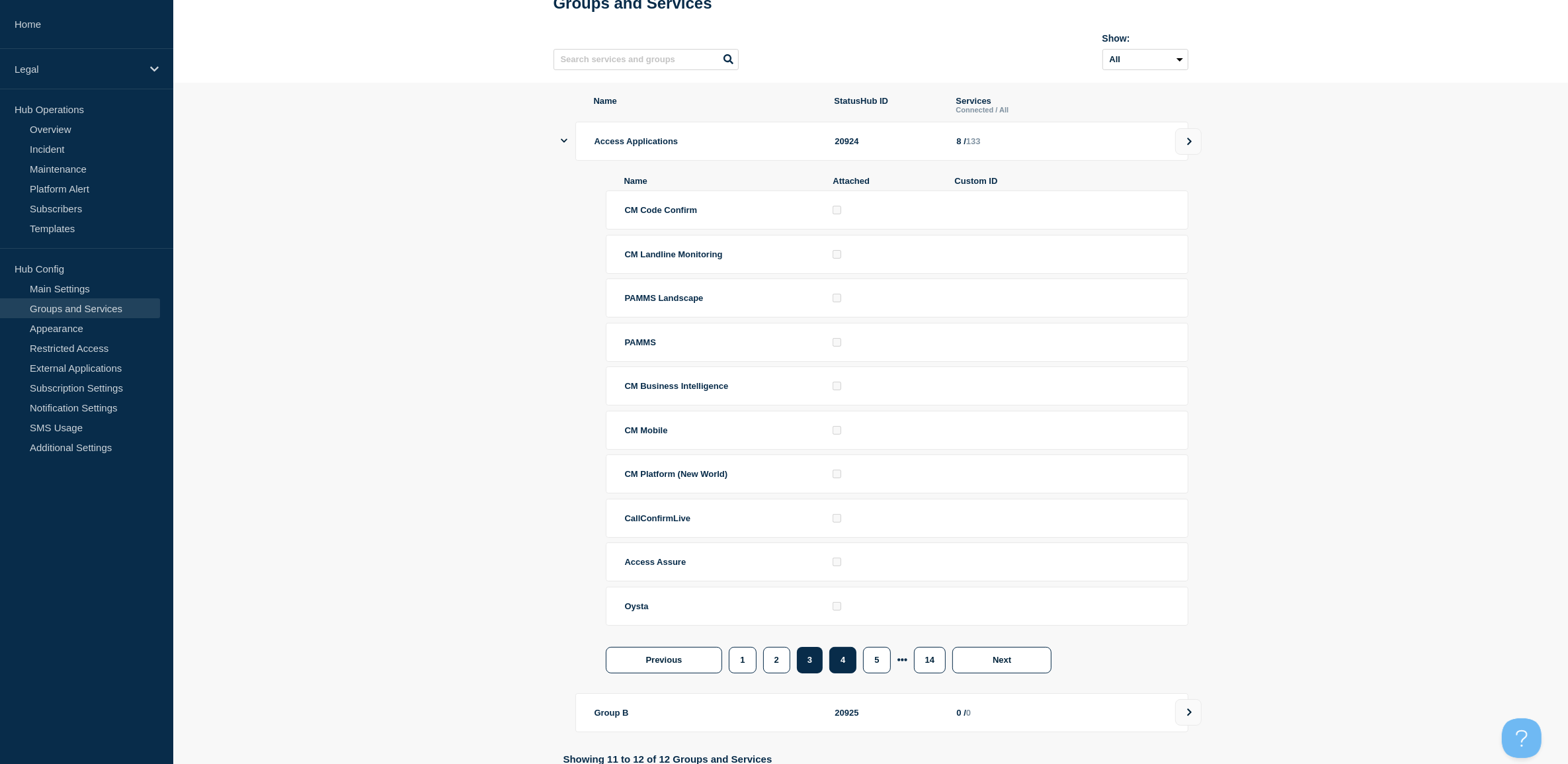
click at [849, 656] on button "4" at bounding box center [843, 661] width 27 height 27
click at [74, 332] on link "Appearance" at bounding box center [79, 328] width 160 height 20
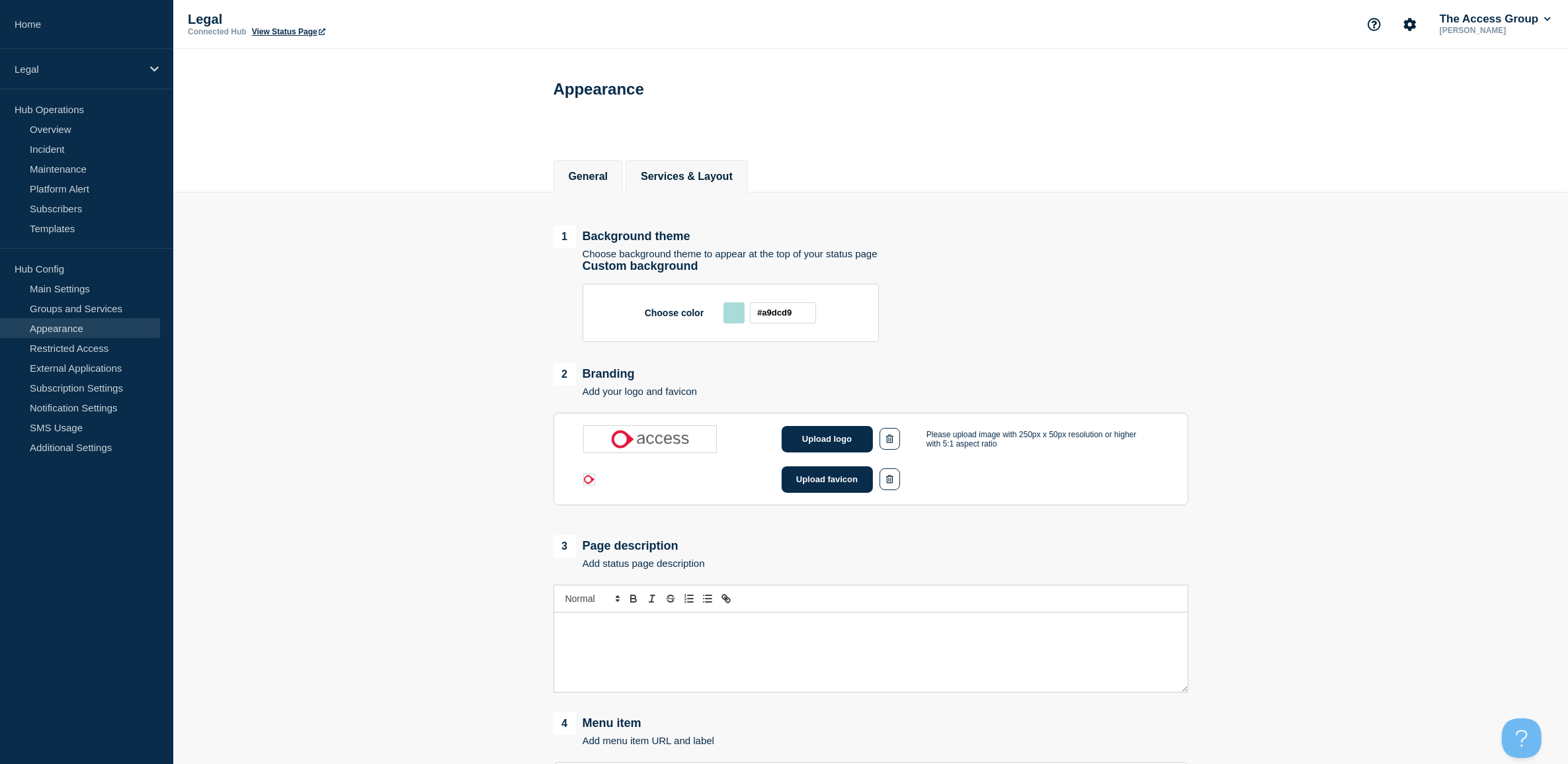
click at [693, 169] on li "Services & Layout" at bounding box center [687, 176] width 122 height 33
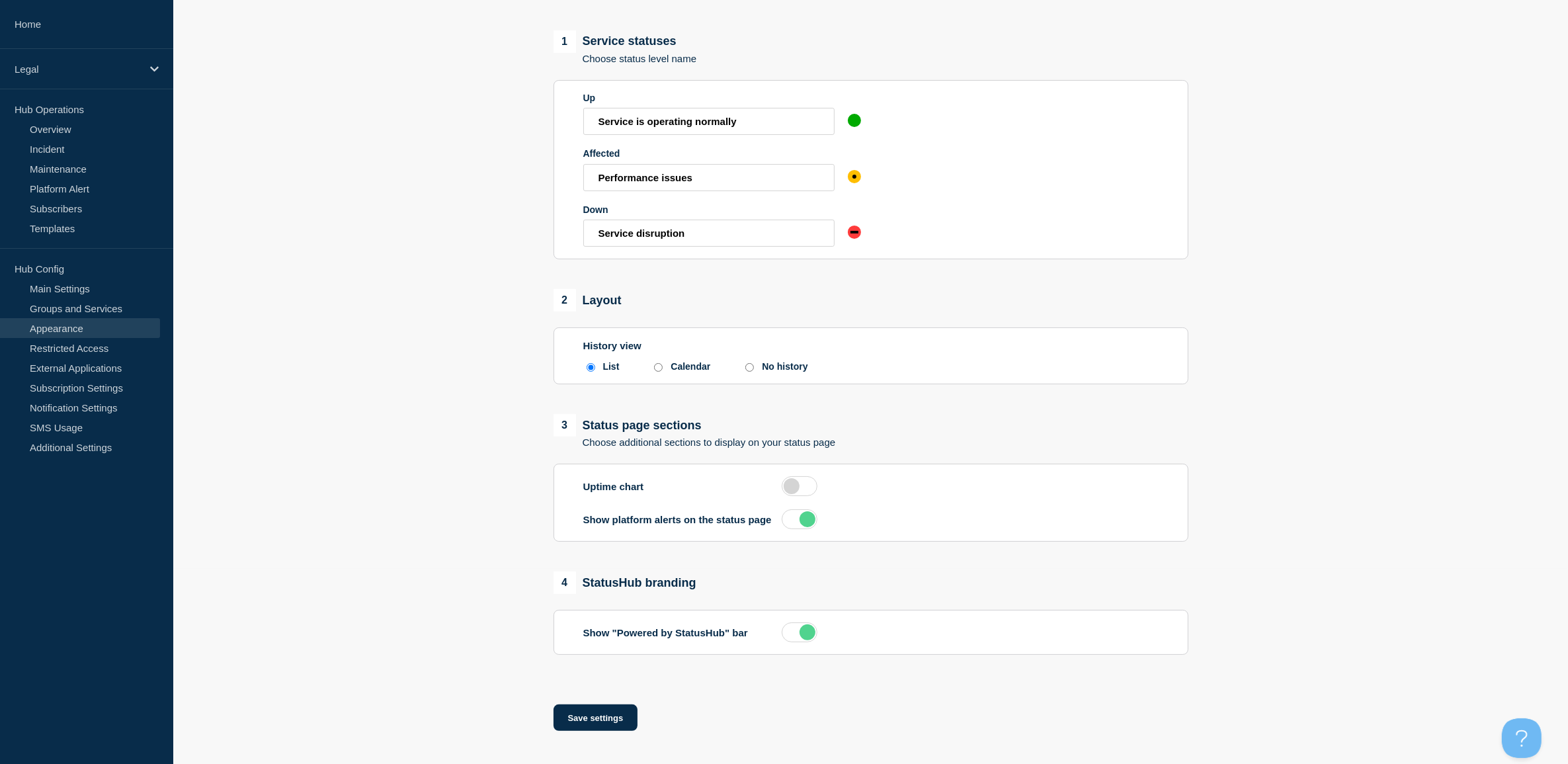
scroll to position [208, 0]
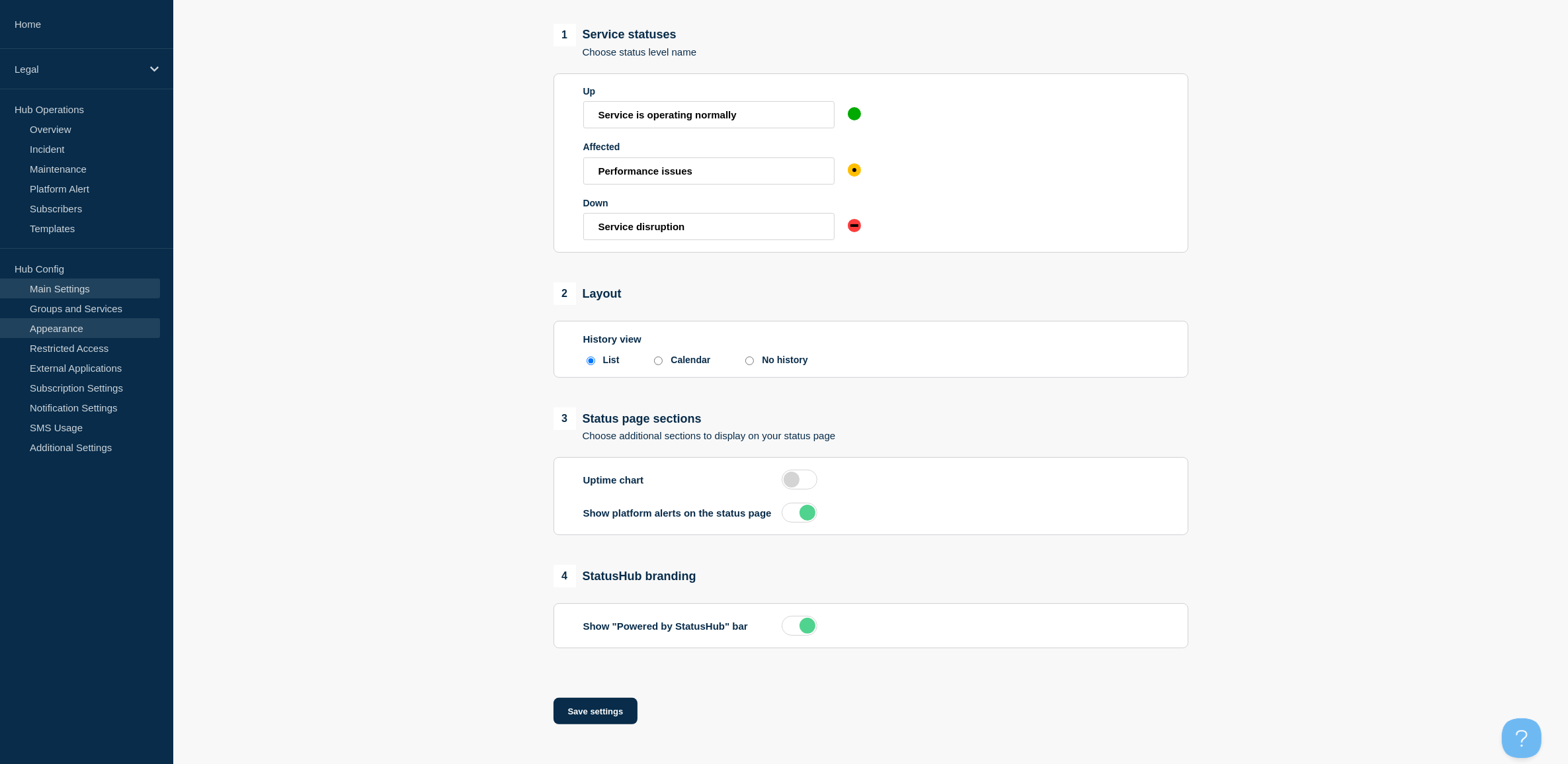
click at [61, 288] on link "Main Settings" at bounding box center [79, 288] width 160 height 20
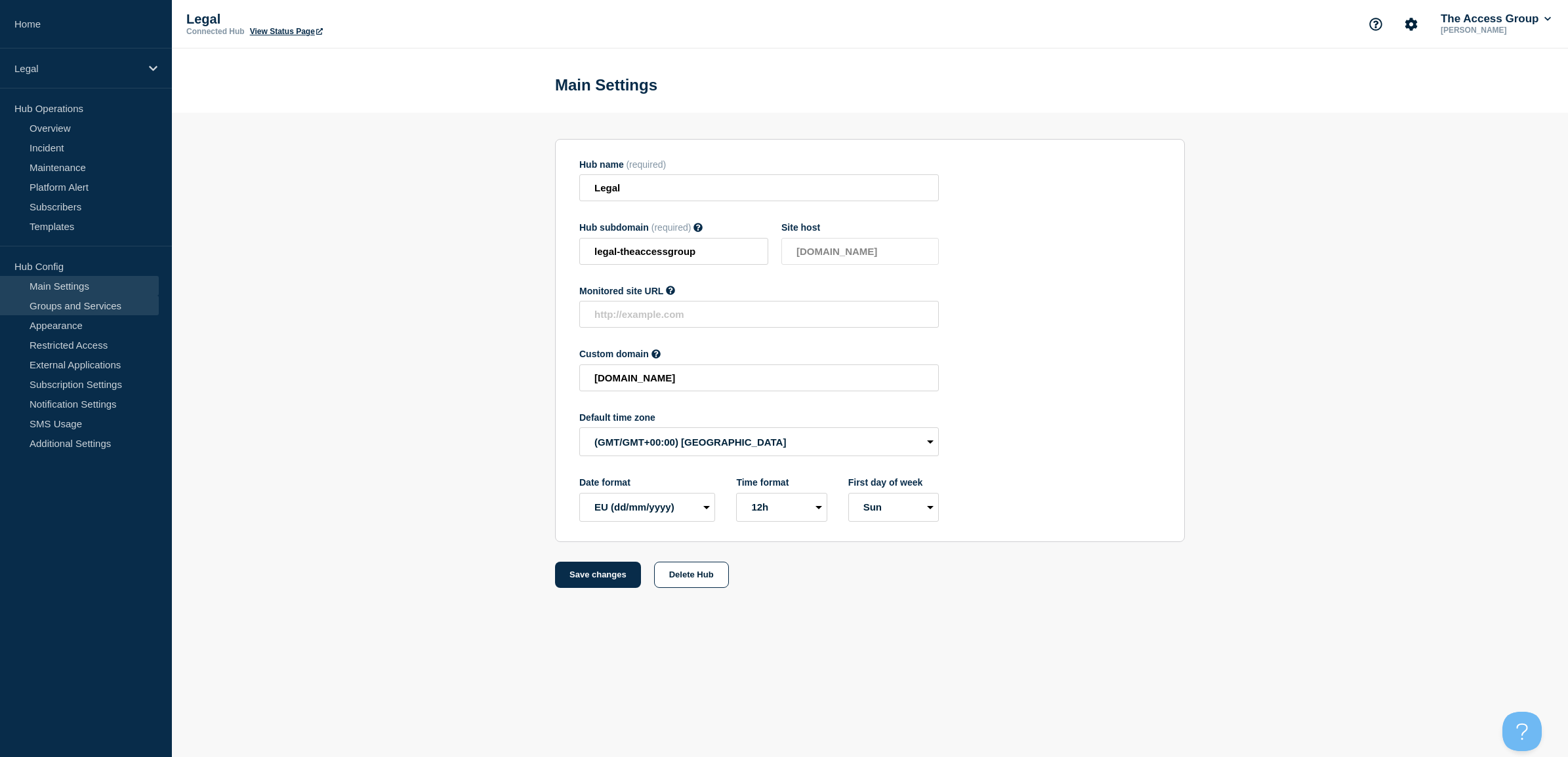
click at [67, 297] on link "Groups and Services" at bounding box center [79, 305] width 158 height 20
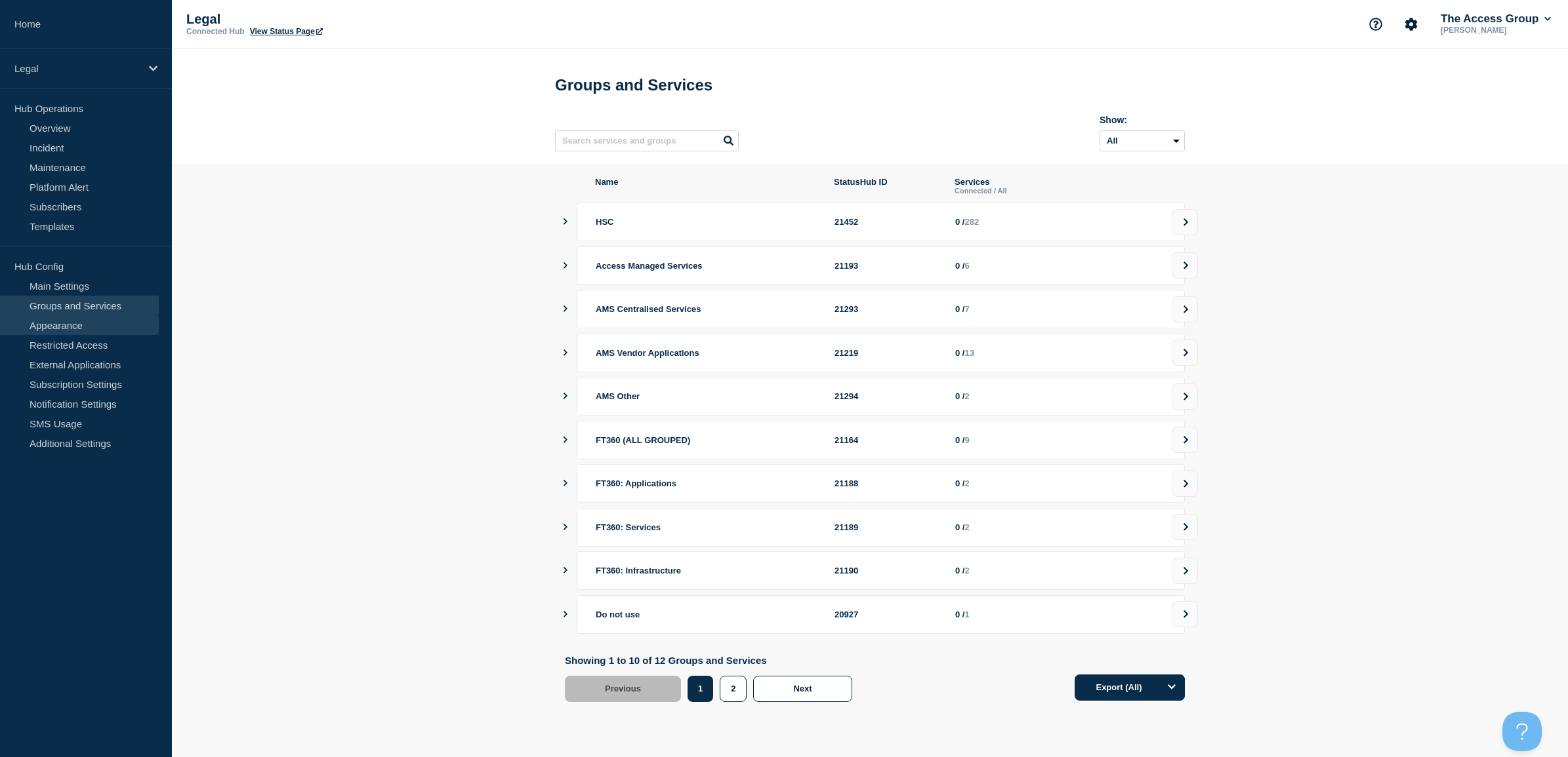
click at [81, 327] on link "Appearance" at bounding box center [79, 325] width 158 height 20
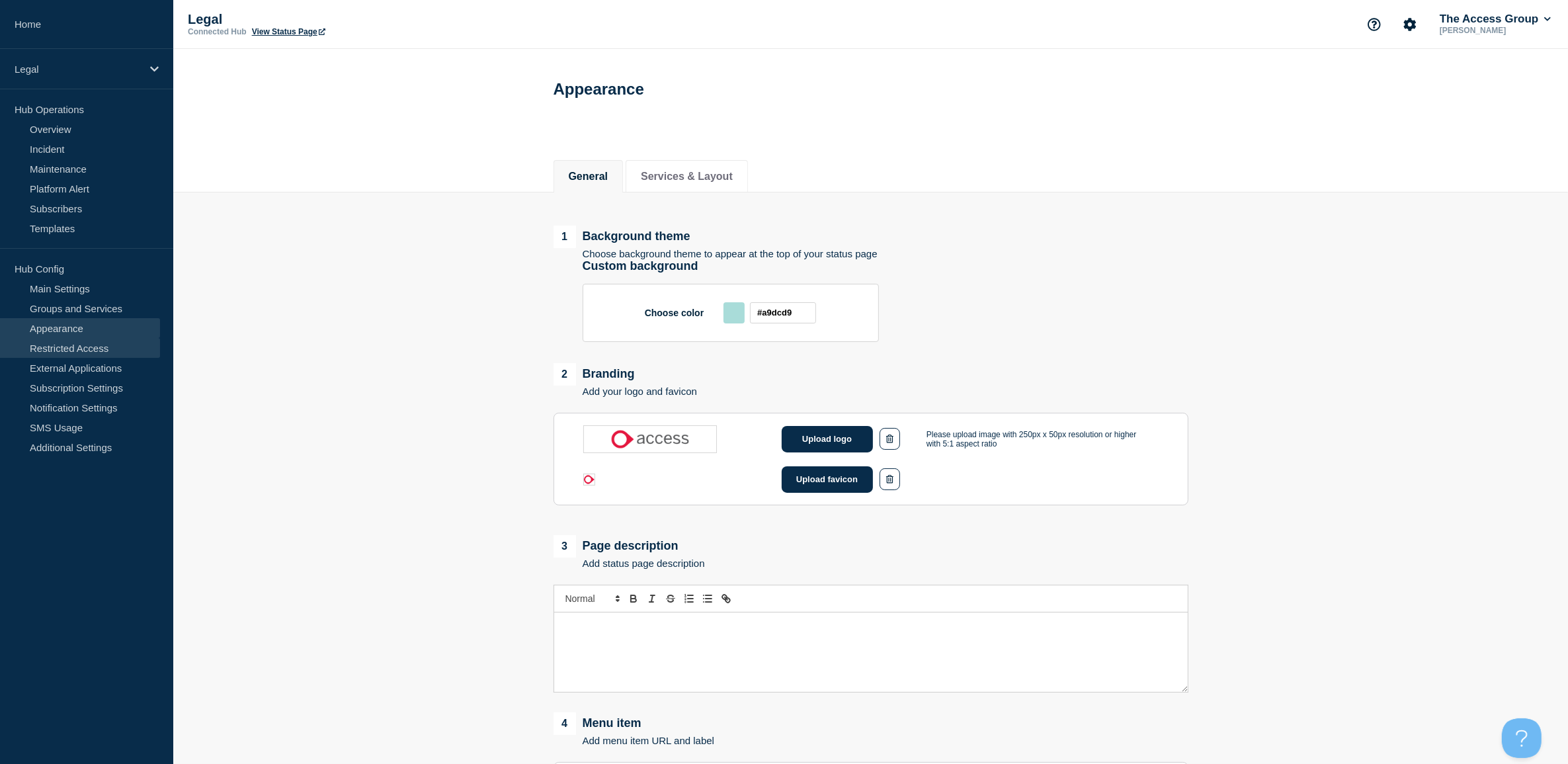
click at [90, 349] on link "Restricted Access" at bounding box center [79, 348] width 160 height 20
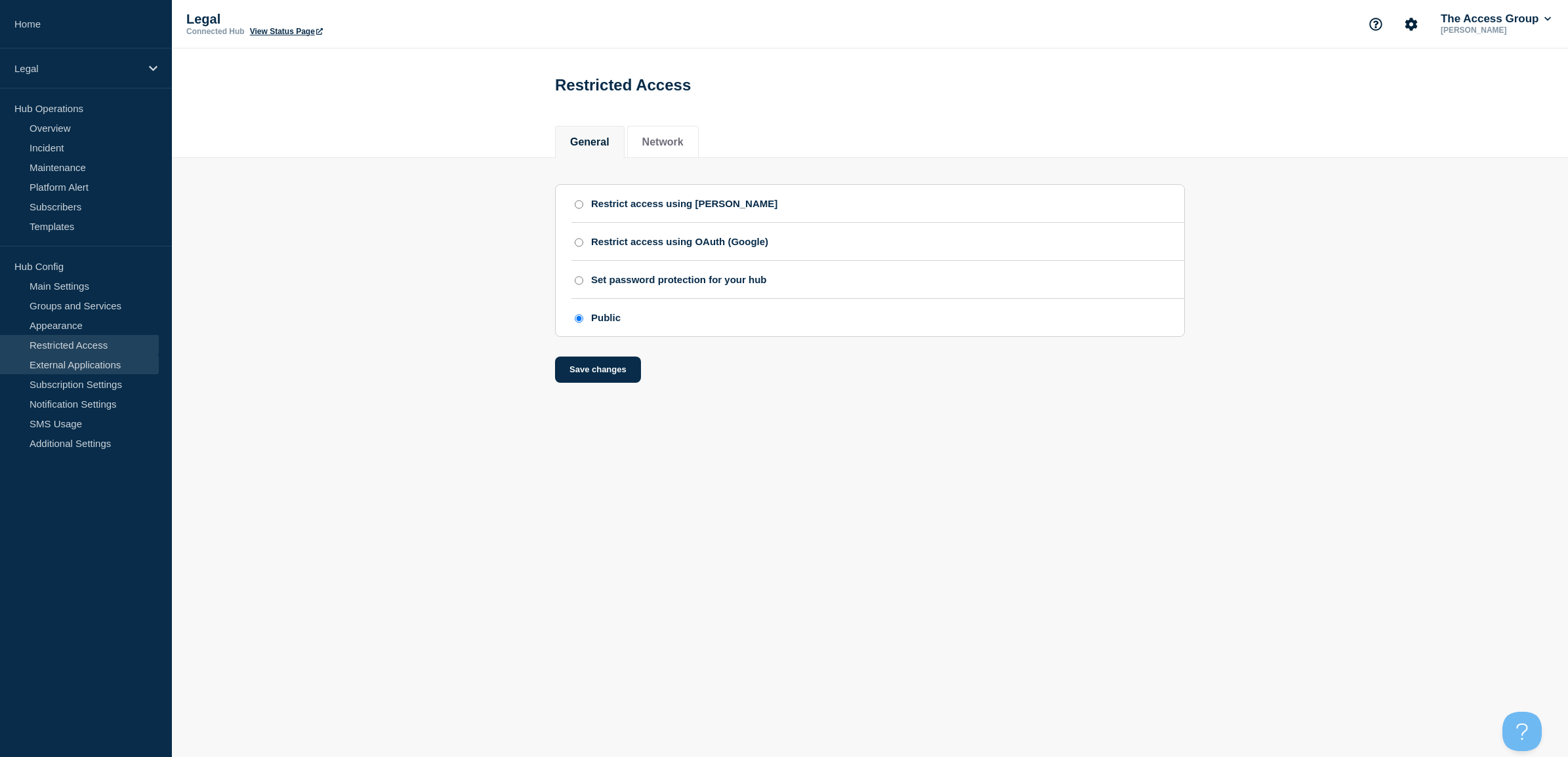
click at [87, 364] on link "External Applications" at bounding box center [79, 364] width 158 height 20
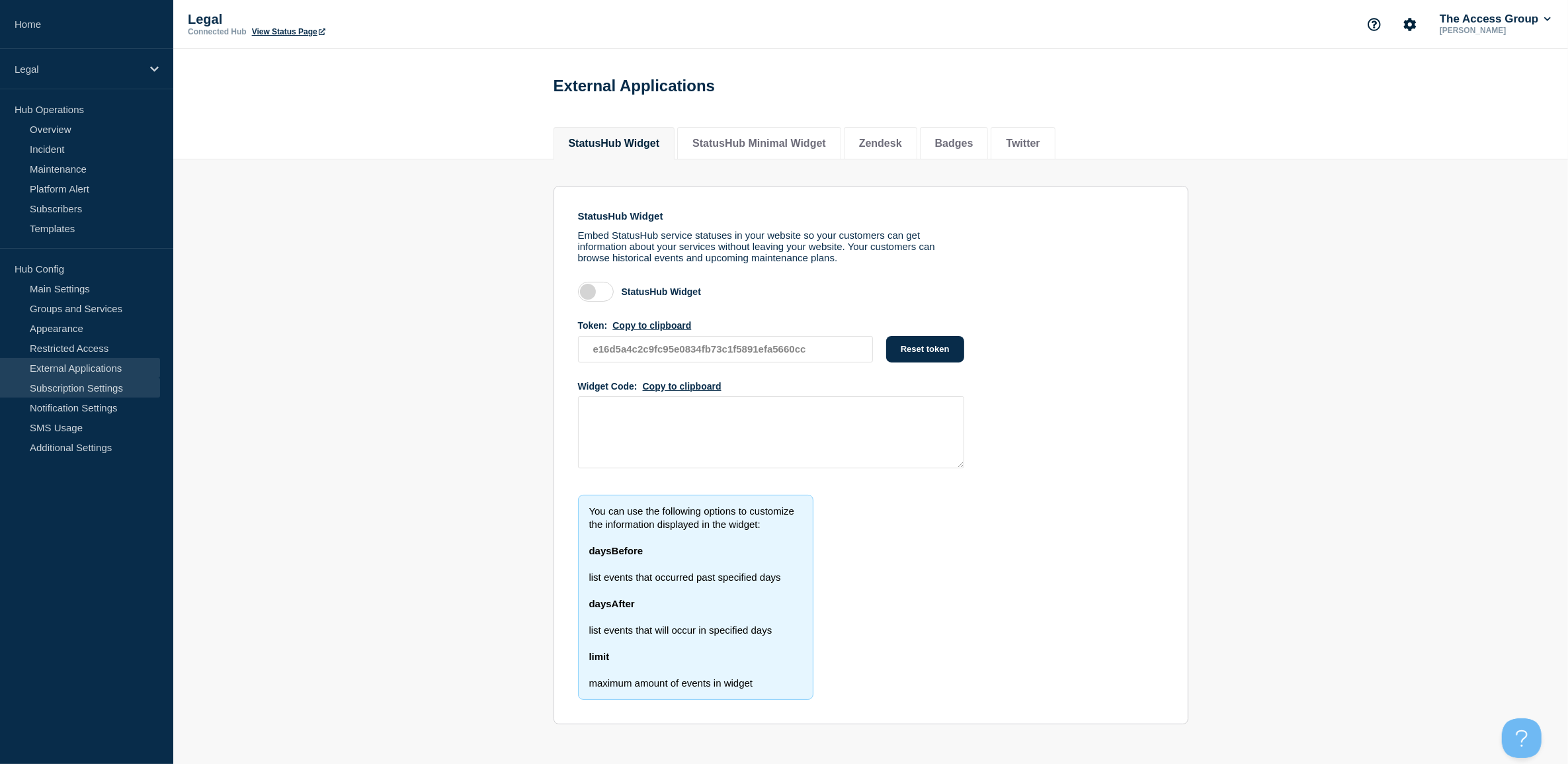
click at [95, 392] on link "Subscription Settings" at bounding box center [79, 387] width 160 height 20
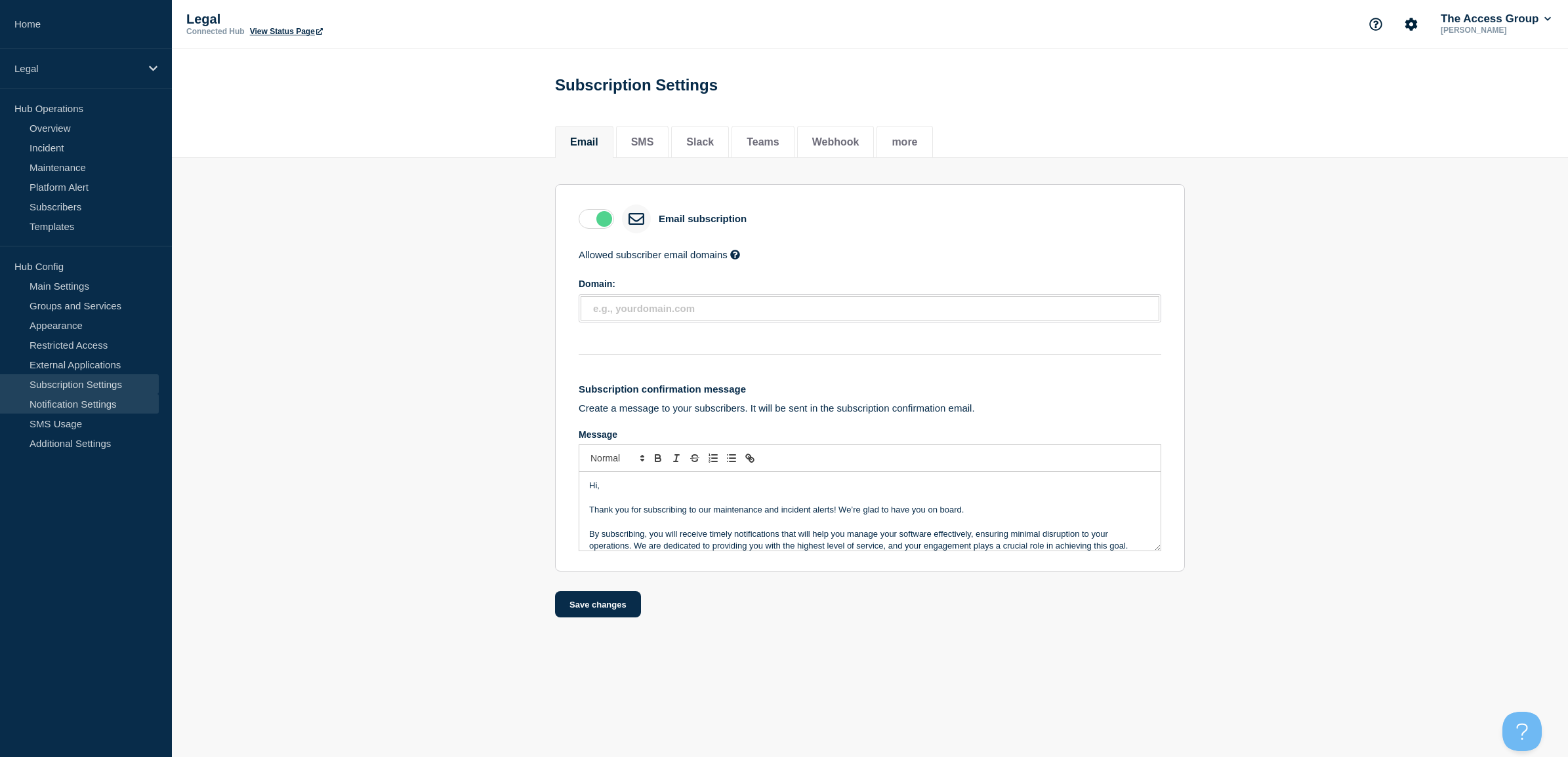
click at [94, 397] on link "Notification Settings" at bounding box center [79, 404] width 158 height 20
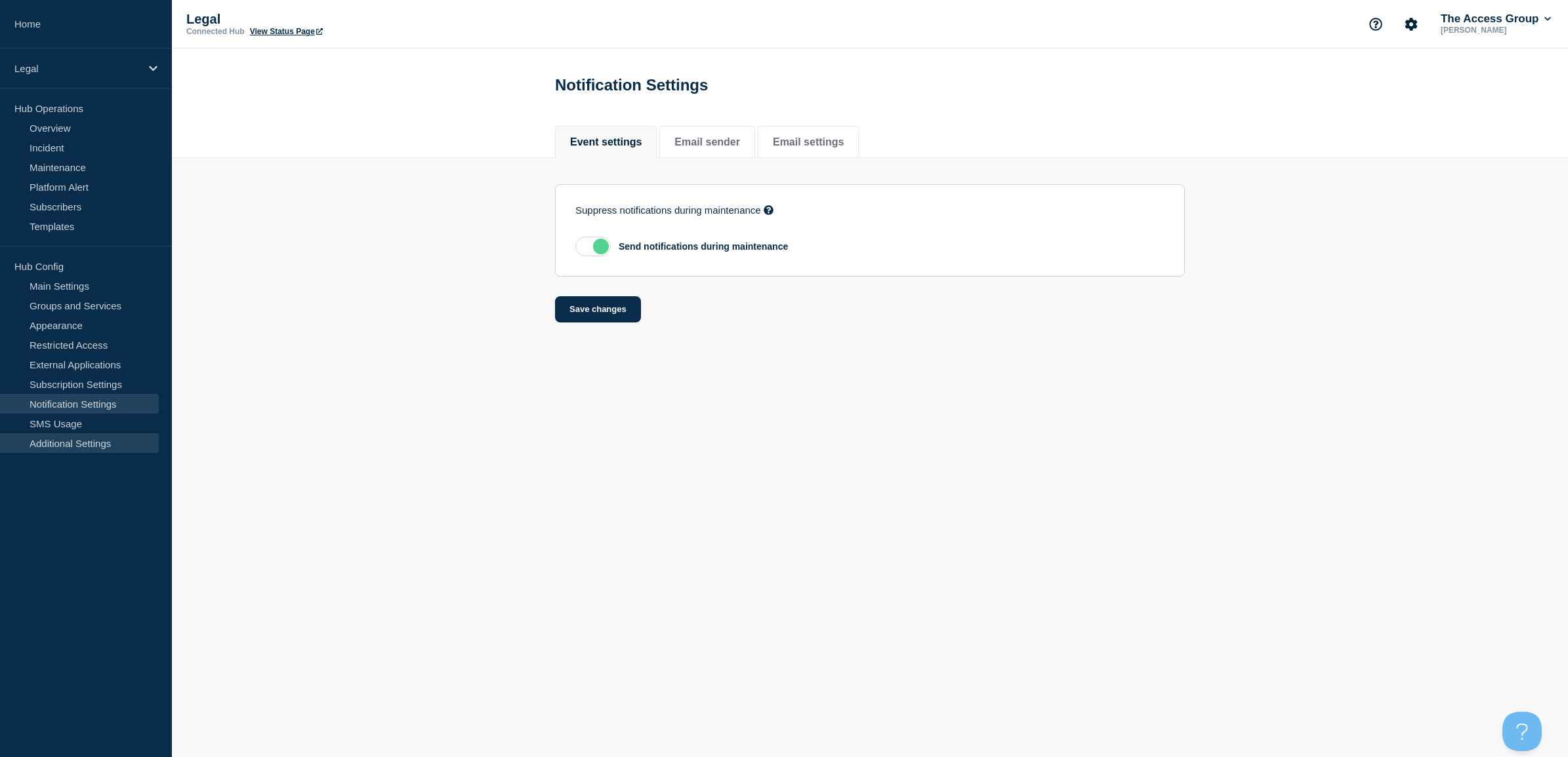
click at [78, 440] on link "Additional Settings" at bounding box center [79, 442] width 158 height 20
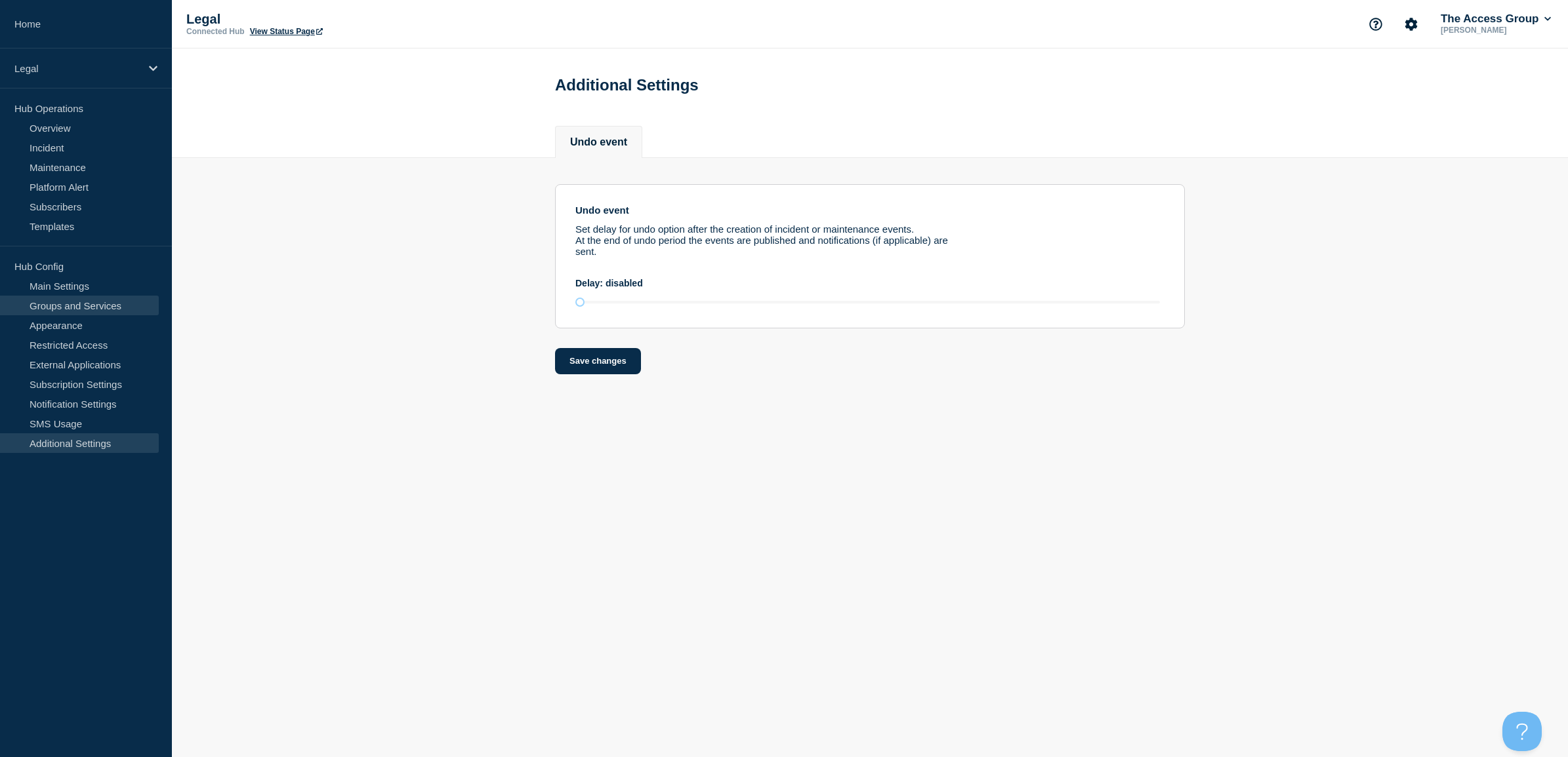
click at [71, 308] on link "Groups and Services" at bounding box center [79, 305] width 158 height 20
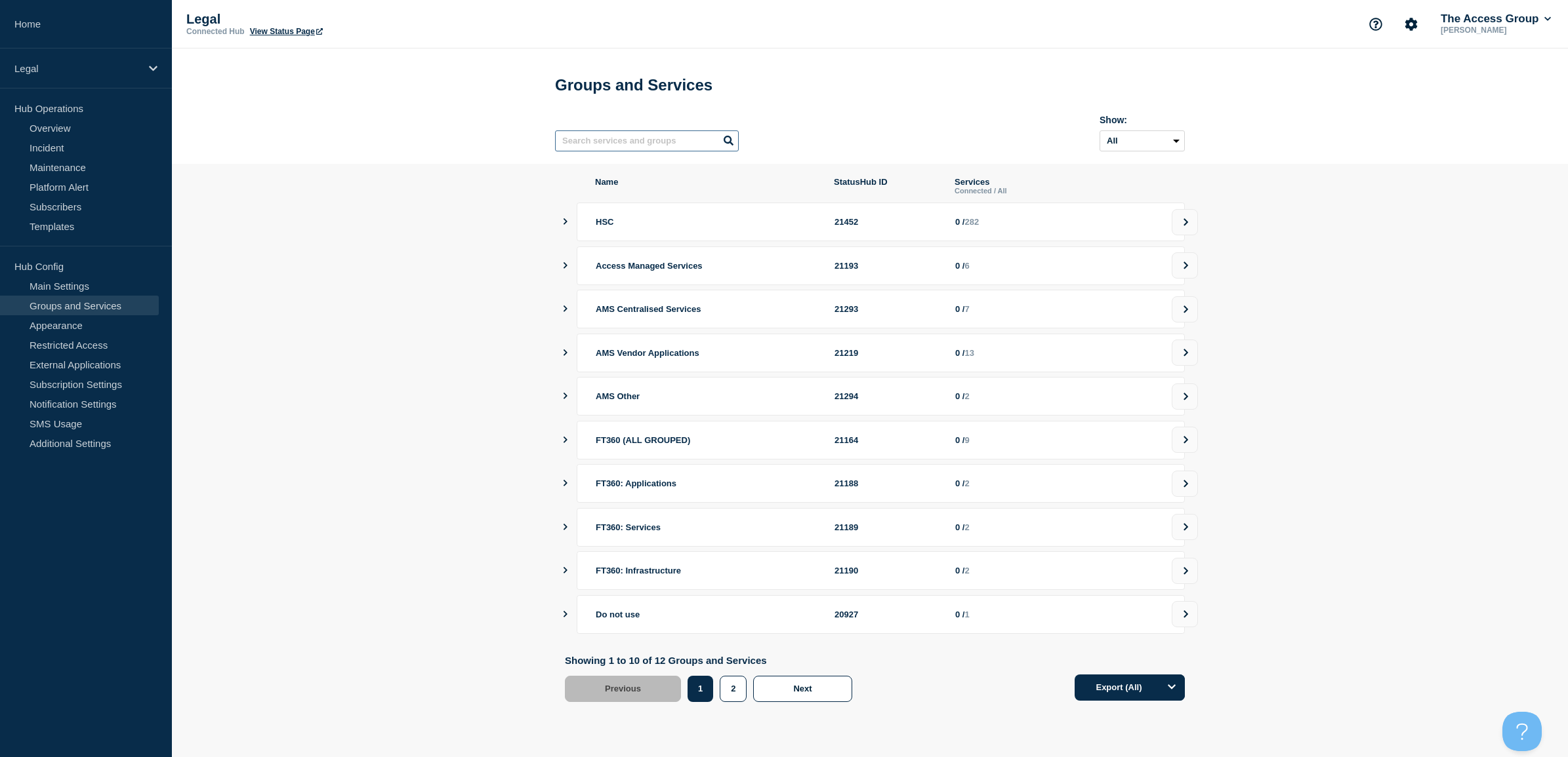
click at [599, 135] on input "text" at bounding box center [647, 141] width 184 height 21
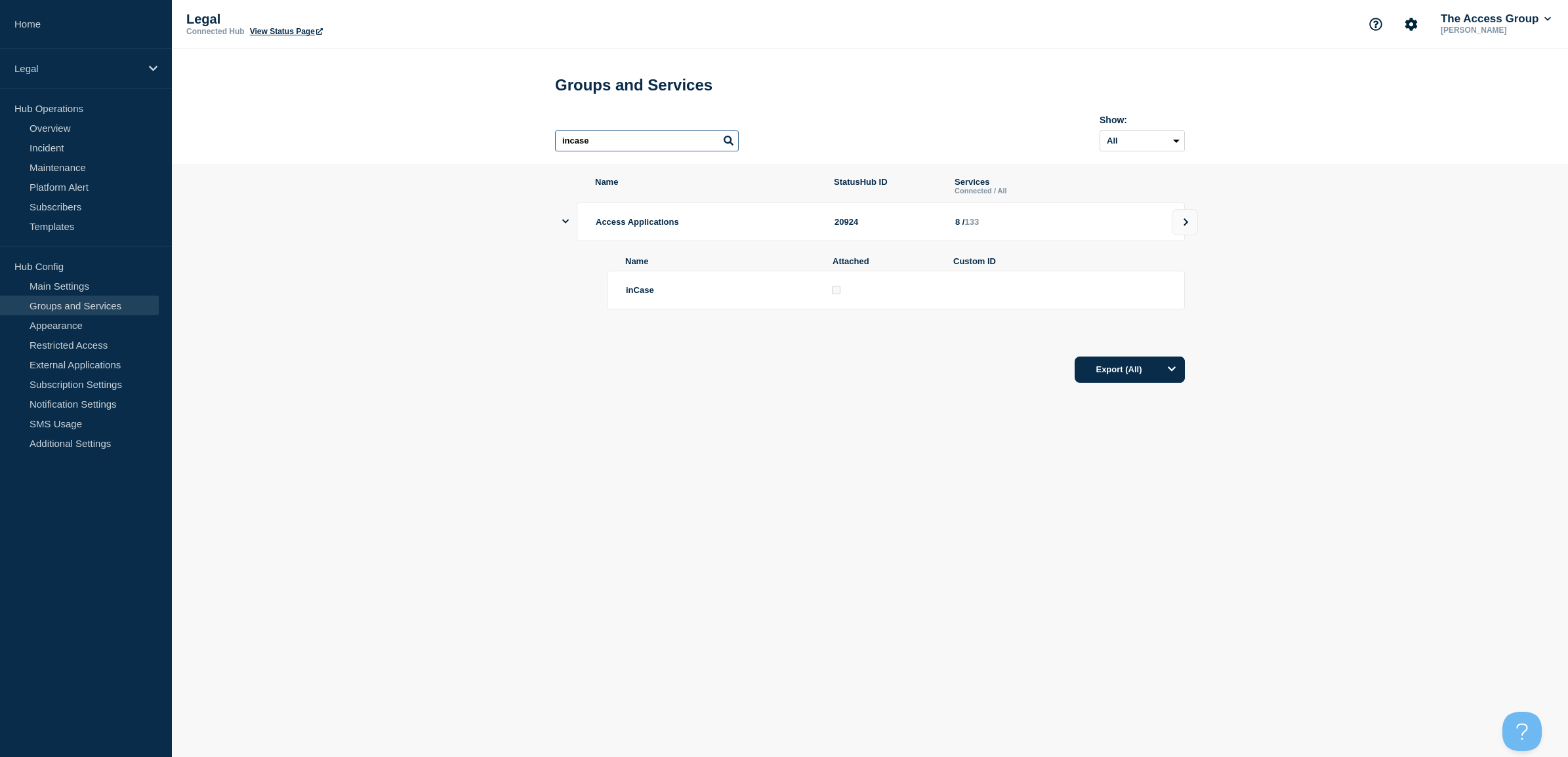
type input "incase"
click at [616, 225] on span "Access Applications" at bounding box center [637, 222] width 83 height 9
click at [893, 261] on div "Name Attached Custom ID inCase" at bounding box center [875, 283] width 620 height 84
click at [1189, 225] on icon at bounding box center [1185, 222] width 9 height 8
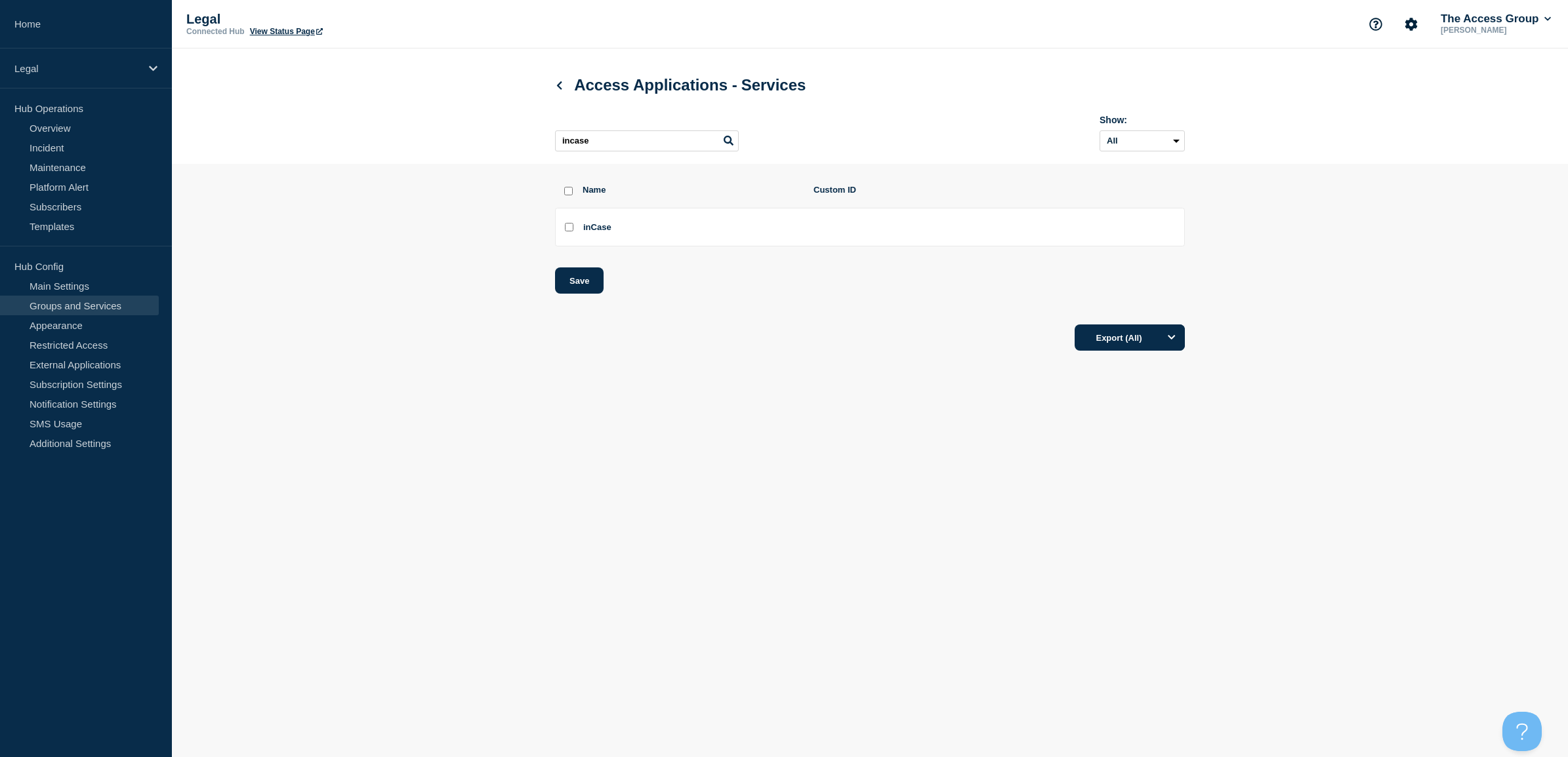
click at [556, 231] on li "inCase" at bounding box center [869, 226] width 629 height 39
click at [565, 231] on input "inCase checkbox" at bounding box center [569, 226] width 9 height 9
checkbox input "true"
click at [588, 274] on button "Save" at bounding box center [578, 280] width 48 height 27
